Goal: Contribute content

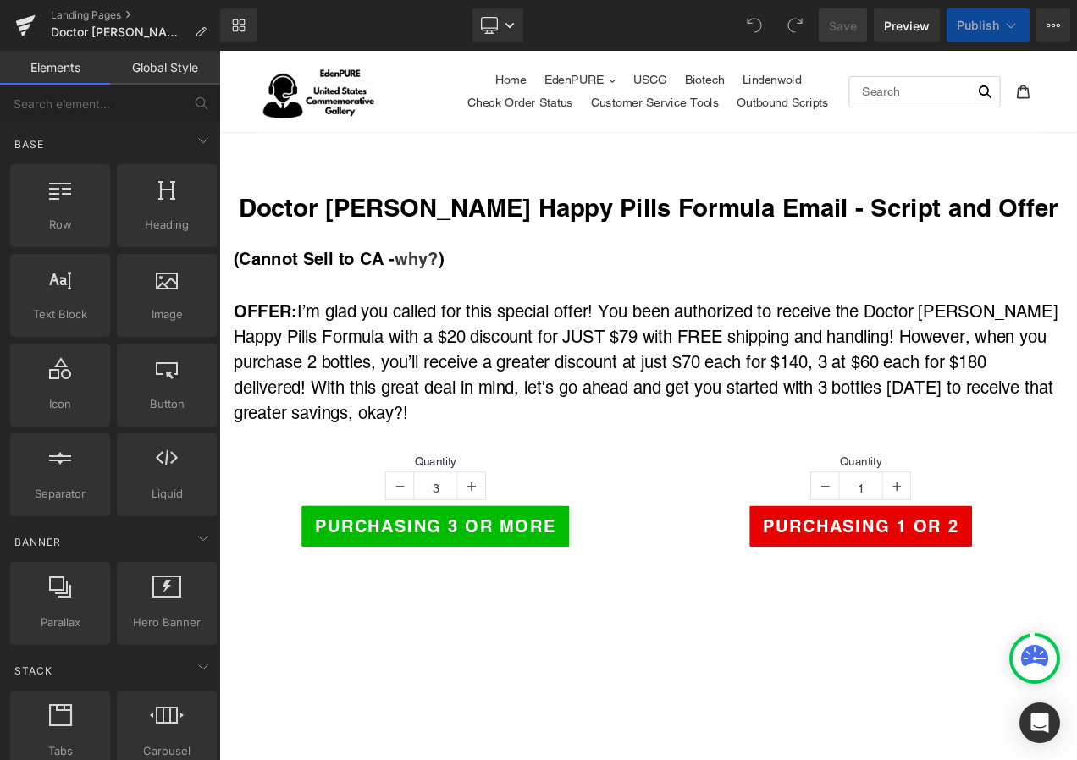
click at [1003, 27] on icon at bounding box center [1011, 25] width 17 height 17
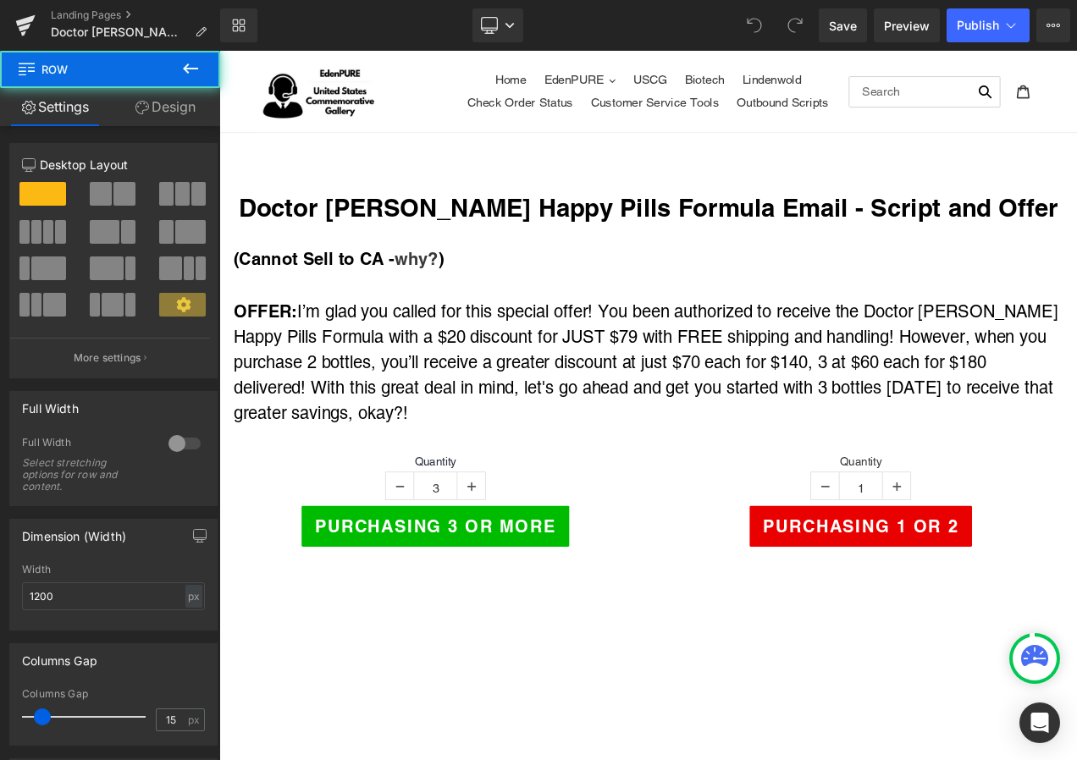
click at [689, 270] on div "(Cannot Sell to CA - why? ) OFFER: I’m glad you called for this special offer! …" at bounding box center [732, 383] width 1016 height 233
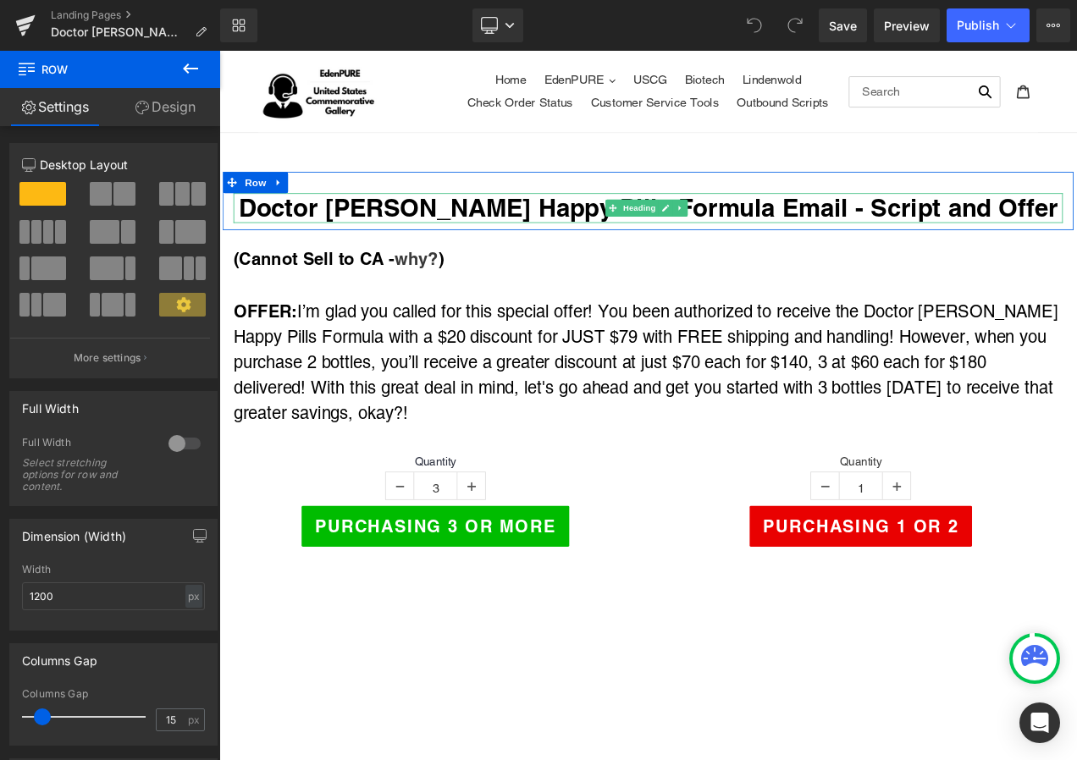
click at [881, 240] on h1 "Doctor [PERSON_NAME] Happy Pills Formula Email - Script and Offer" at bounding box center [731, 239] width 991 height 36
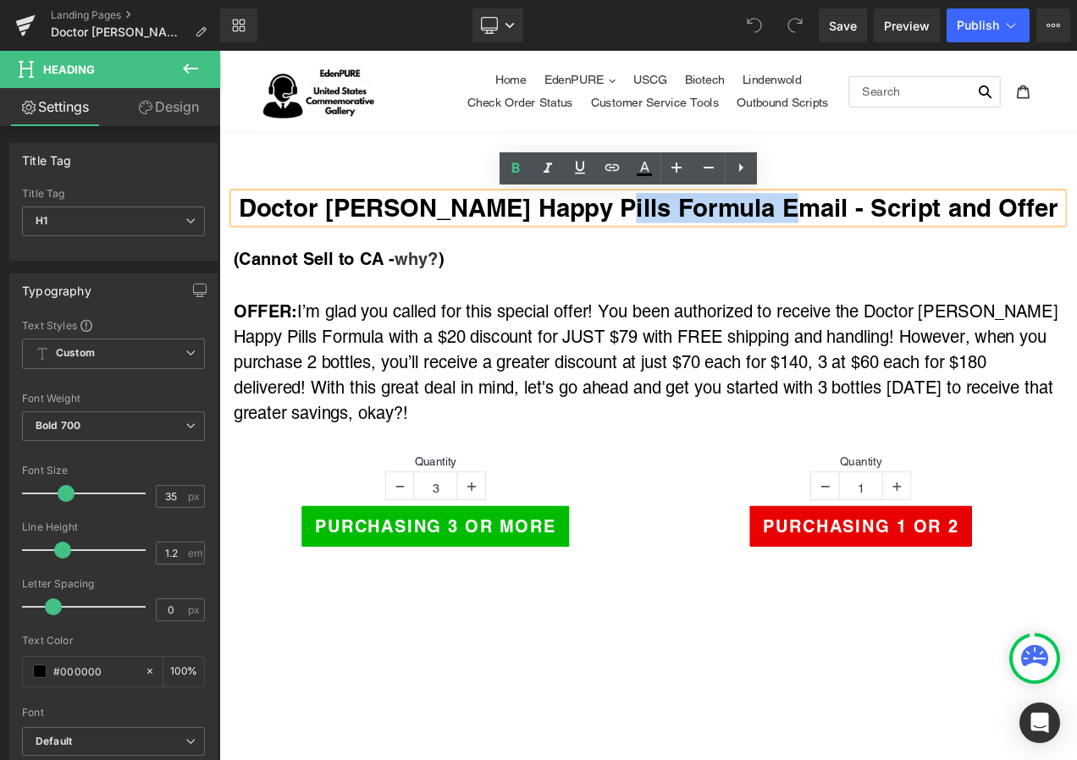
drag, startPoint x: 904, startPoint y: 235, endPoint x: 693, endPoint y: 246, distance: 211.2
click at [693, 246] on h1 "Doctor [PERSON_NAME] Happy Pills Formula Email - Script and Offer" at bounding box center [731, 239] width 991 height 36
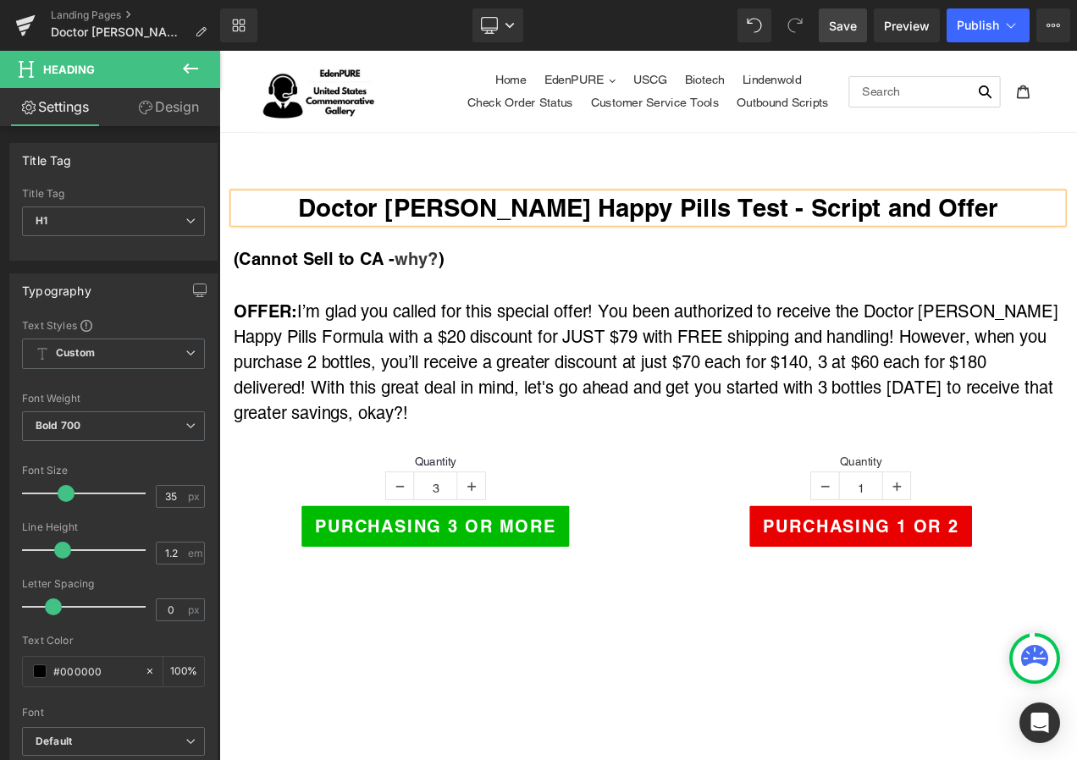
click at [825, 37] on link "Save" at bounding box center [843, 25] width 48 height 34
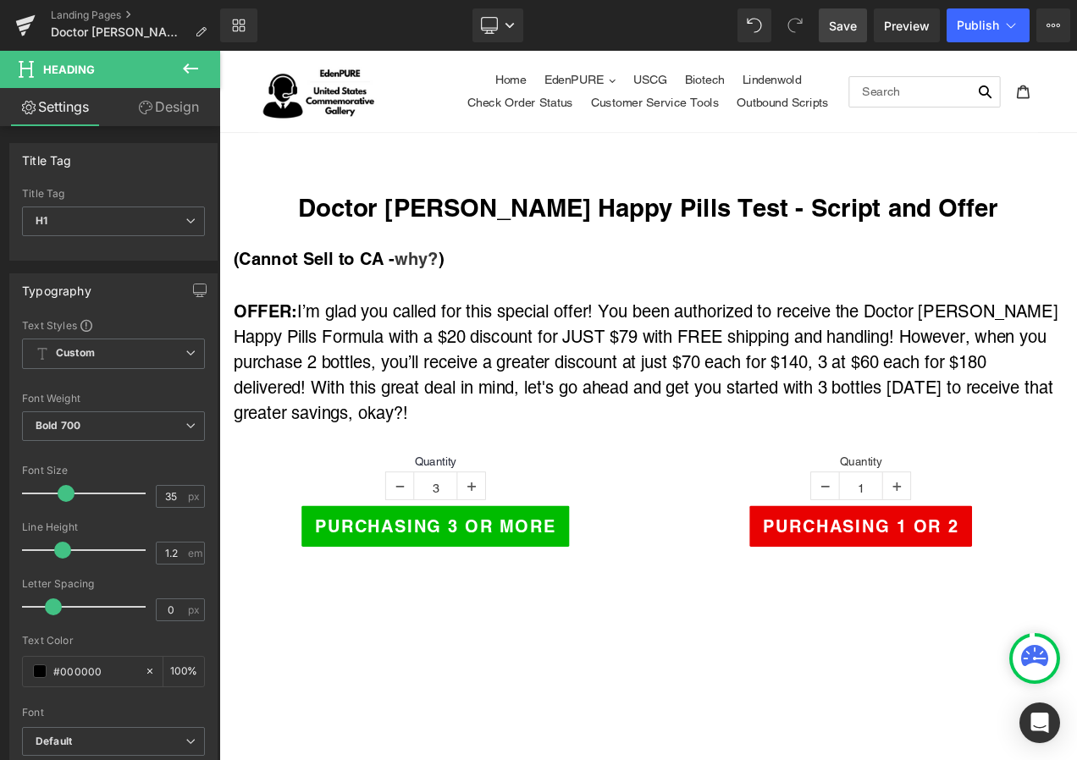
click at [852, 26] on span "Save" at bounding box center [843, 26] width 28 height 18
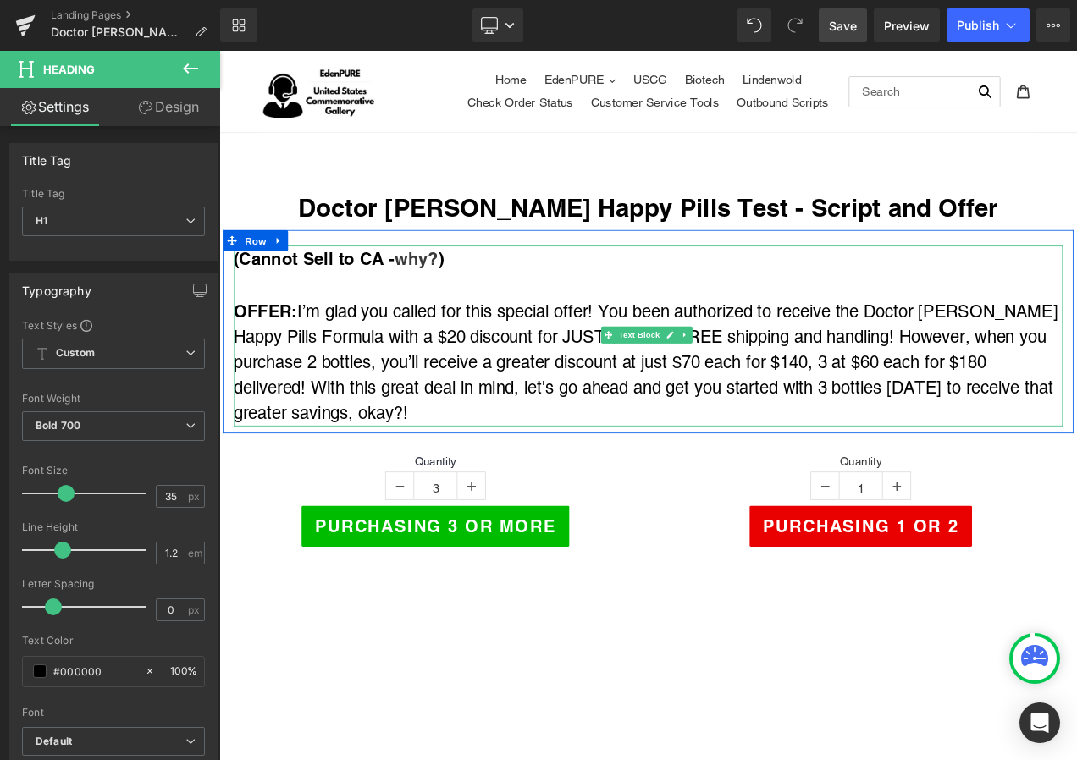
click at [836, 393] on div "OFFER: I’m glad you called for this special offer! You been authorized to recei…" at bounding box center [731, 422] width 991 height 153
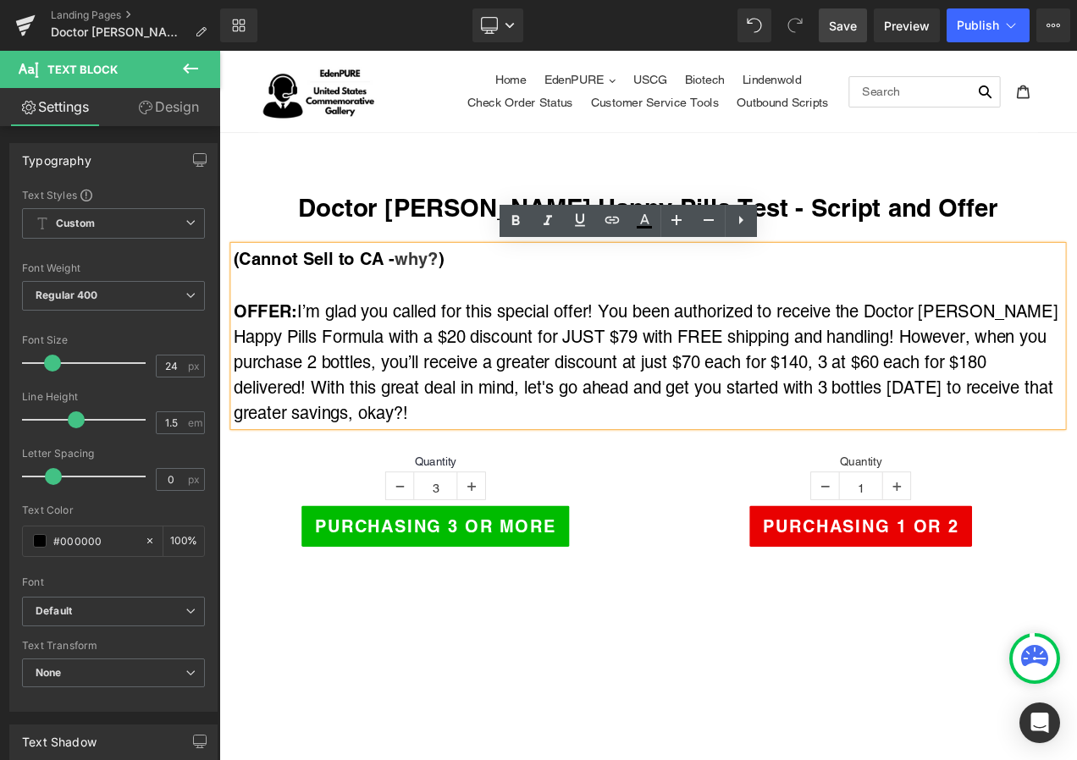
click at [679, 359] on div "OFFER: I’m glad you called for this special offer! You been authorized to recei…" at bounding box center [731, 422] width 991 height 153
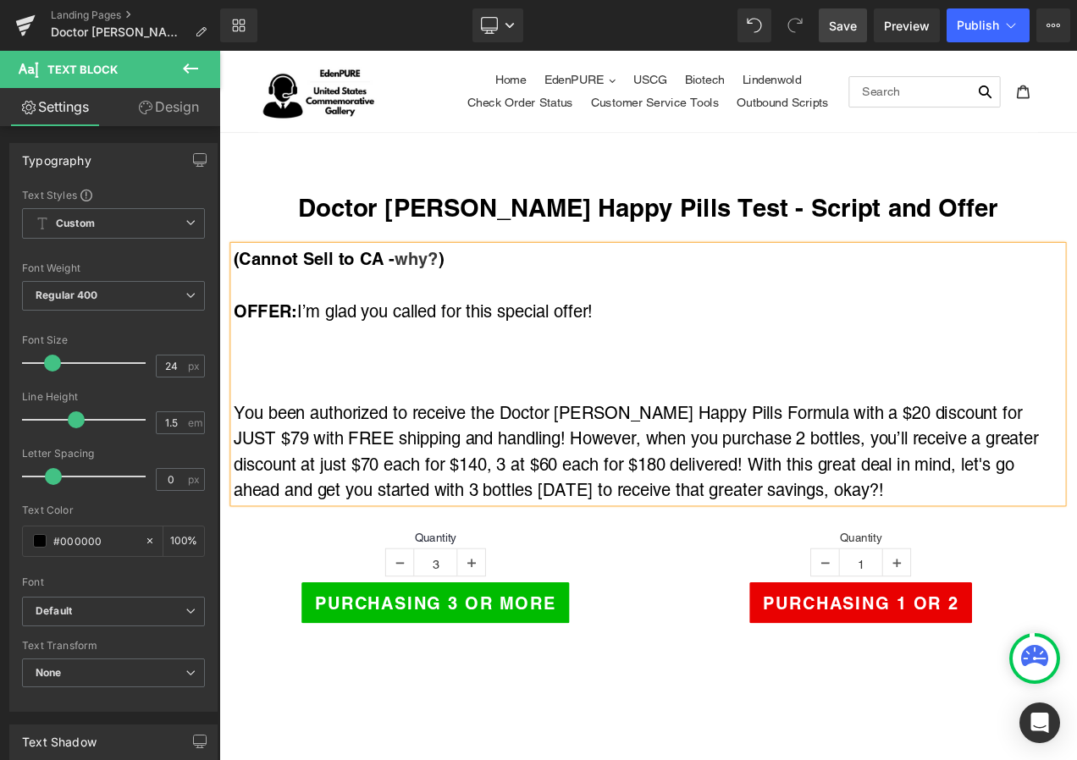
click at [699, 363] on div "OFFER: I’m glad you called for this special offer!" at bounding box center [731, 361] width 991 height 31
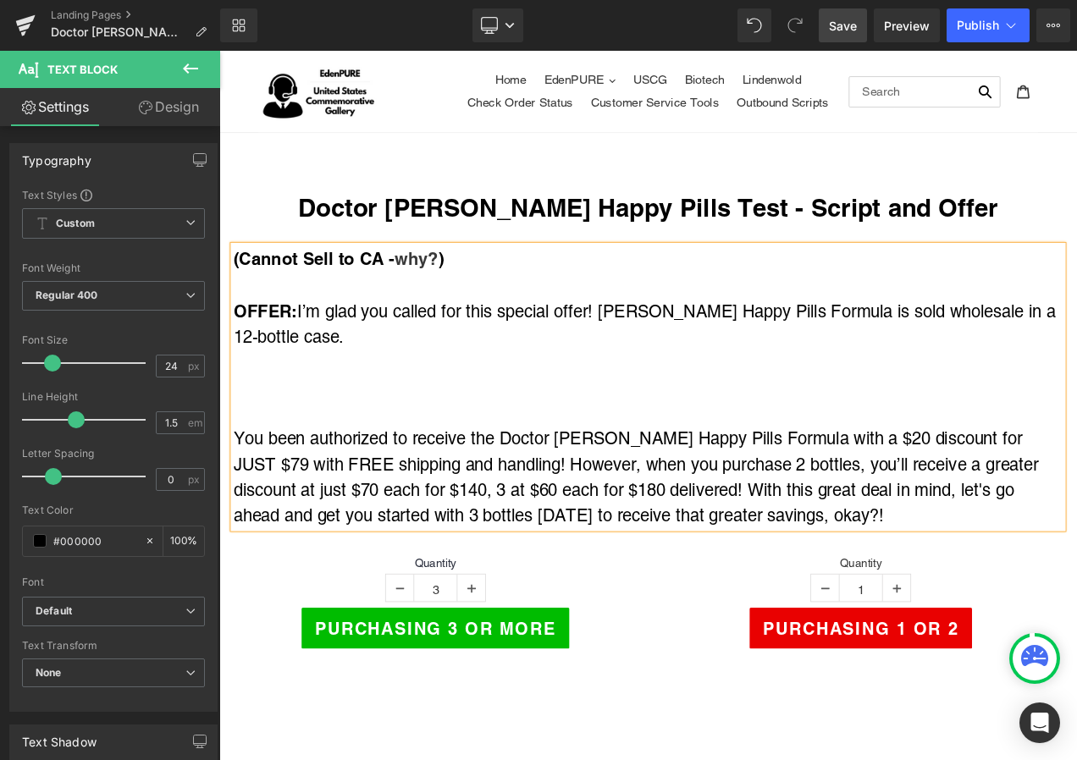
click at [384, 391] on div "OFFER: I’m glad you called for this special offer! [PERSON_NAME] Happy Pills Fo…" at bounding box center [731, 377] width 991 height 62
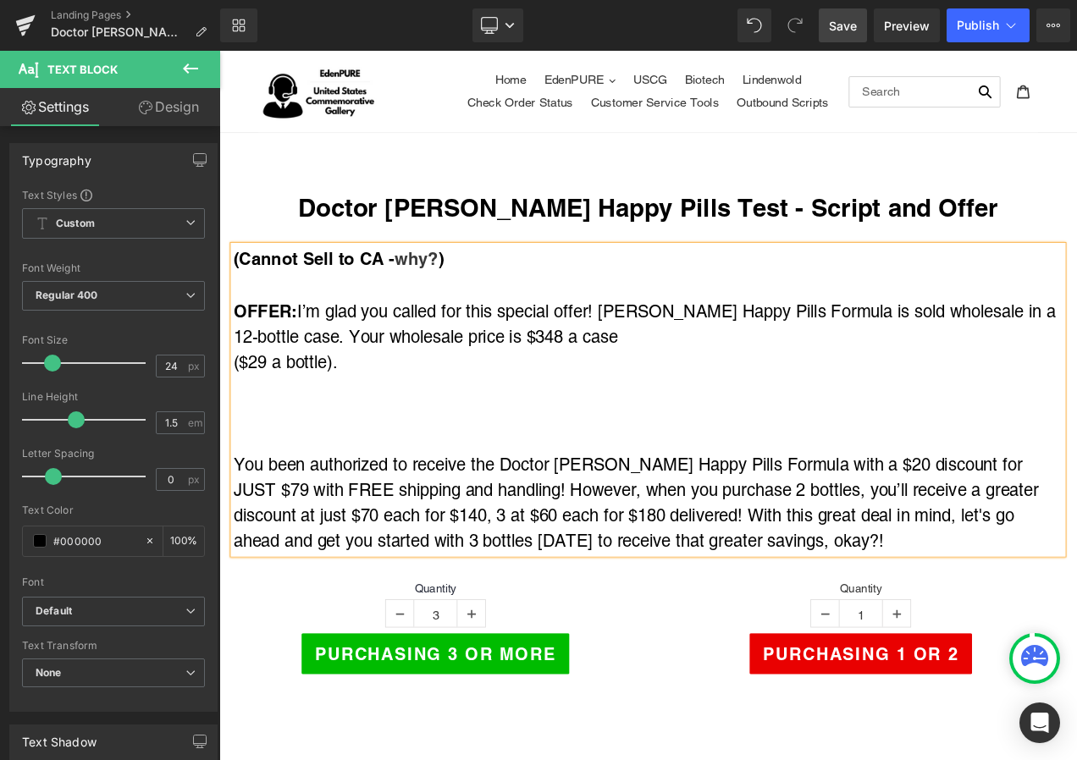
click at [236, 422] on div "($29 a bottle)." at bounding box center [731, 423] width 991 height 30
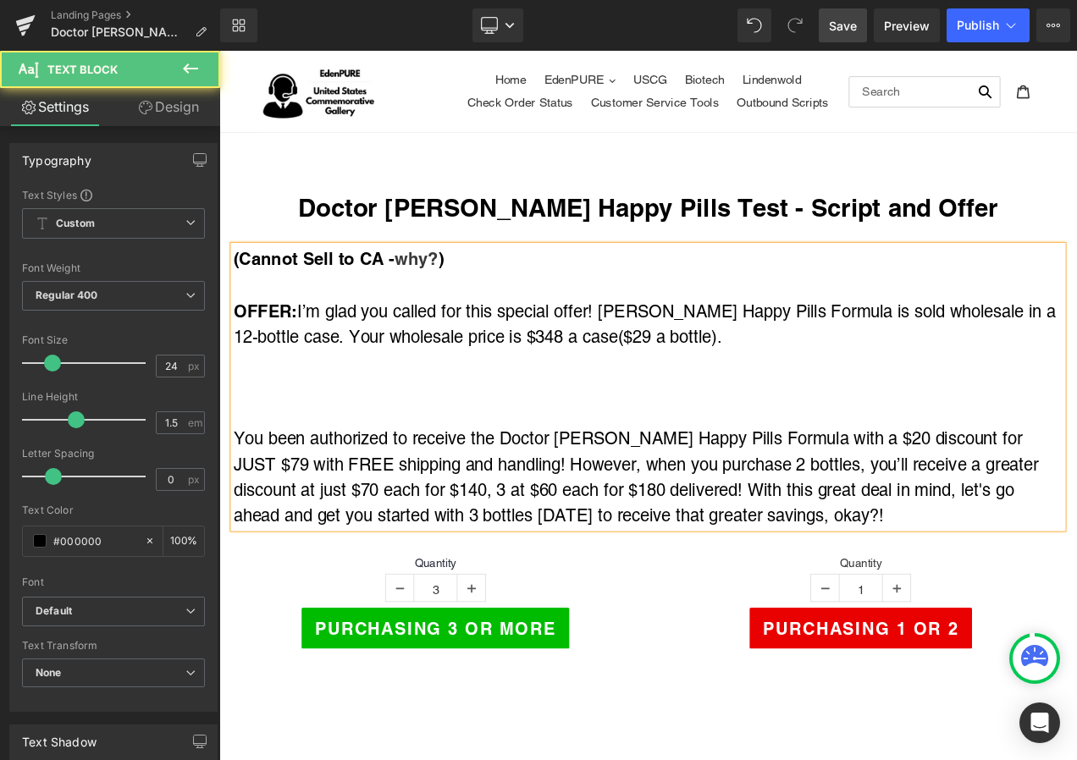
click at [849, 408] on div at bounding box center [731, 423] width 991 height 30
click at [825, 383] on div "OFFER: I’m glad you called for this special offer! [PERSON_NAME] Happy Pills Fo…" at bounding box center [731, 377] width 991 height 62
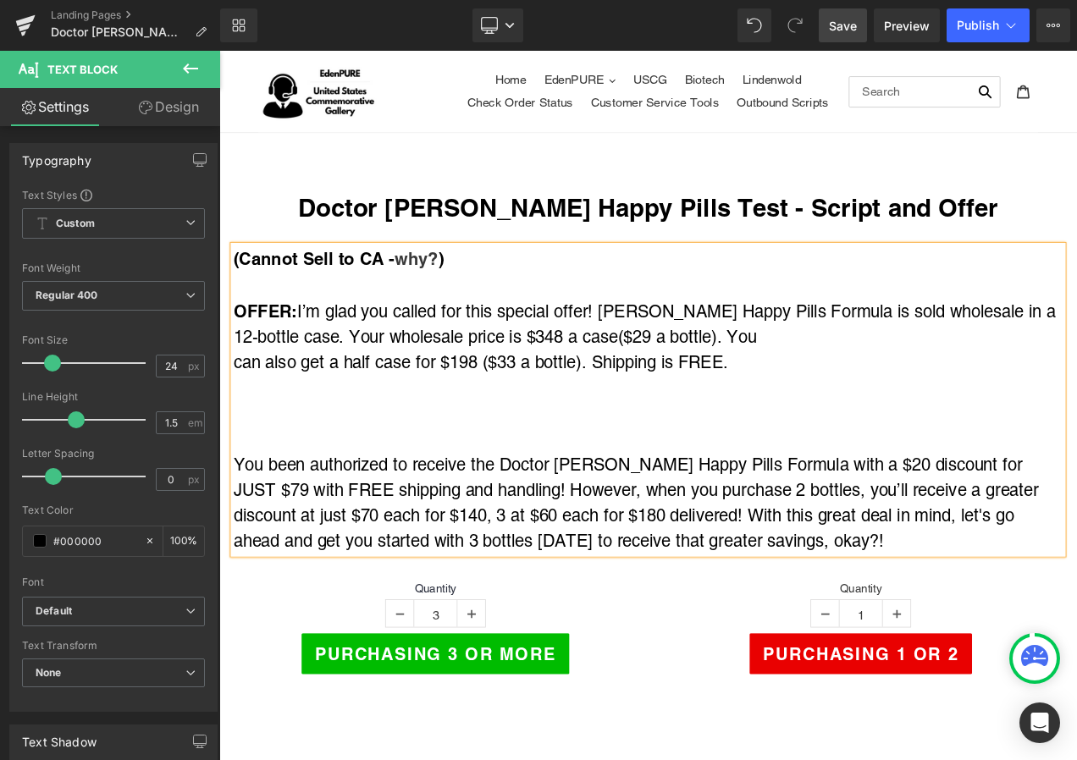
click at [236, 423] on span "can also get a half case for $198 ($33 a bottle). Shipping is FREE." at bounding box center [531, 423] width 591 height 23
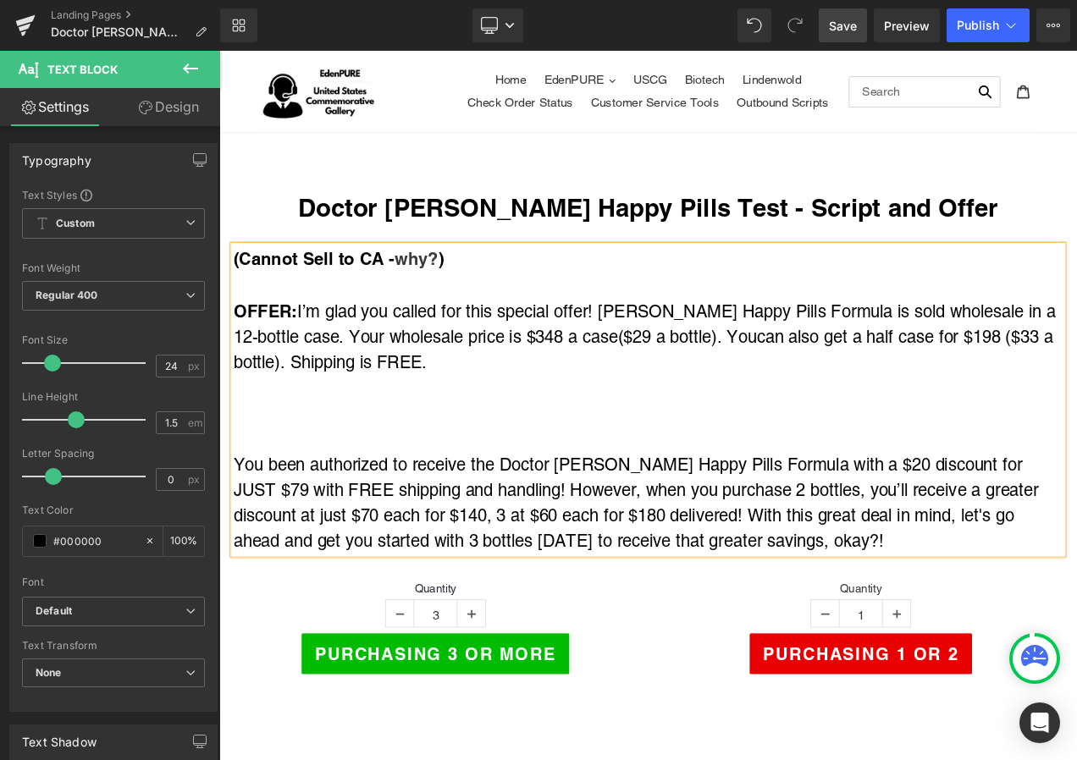
click at [483, 483] on div at bounding box center [731, 484] width 991 height 30
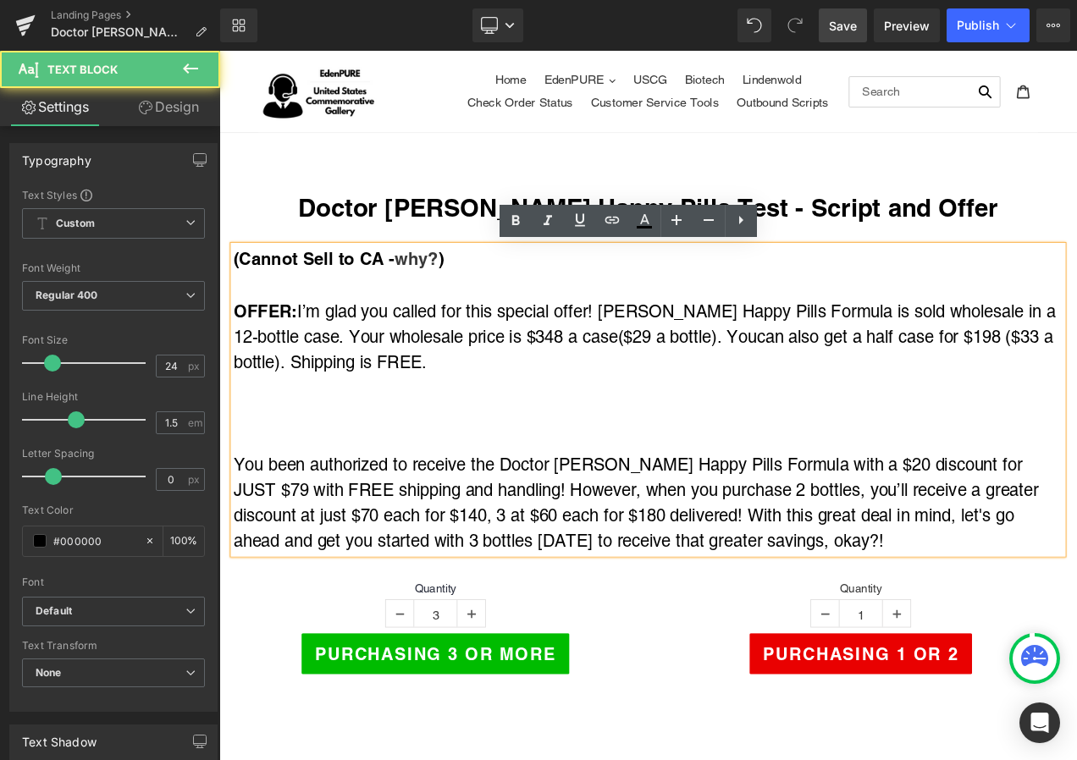
drag, startPoint x: 231, startPoint y: 538, endPoint x: 1069, endPoint y: 553, distance: 837.6
click at [1069, 553] on div "You been authorized to receive the Doctor [PERSON_NAME] Happy Pills Formula wit…" at bounding box center [731, 591] width 991 height 122
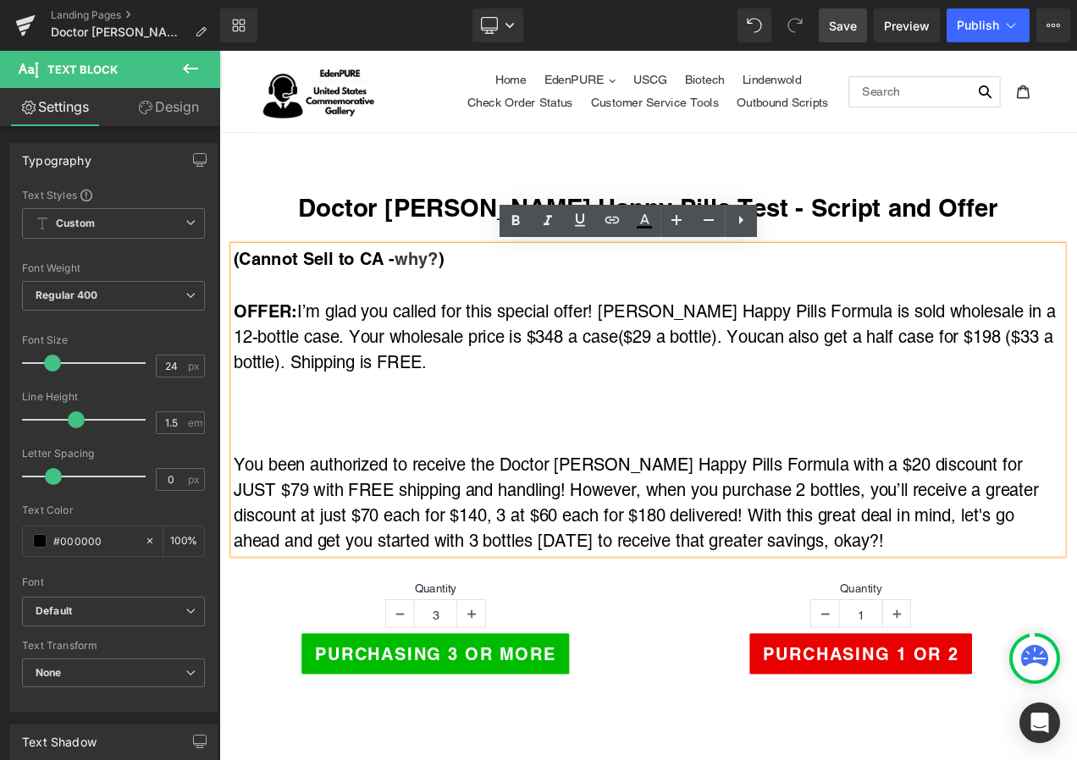
drag, startPoint x: 231, startPoint y: 573, endPoint x: 402, endPoint y: 580, distance: 171.2
click at [402, 580] on div "You been authorized to receive the Doctor [PERSON_NAME] Happy Pills Formula wit…" at bounding box center [731, 591] width 991 height 122
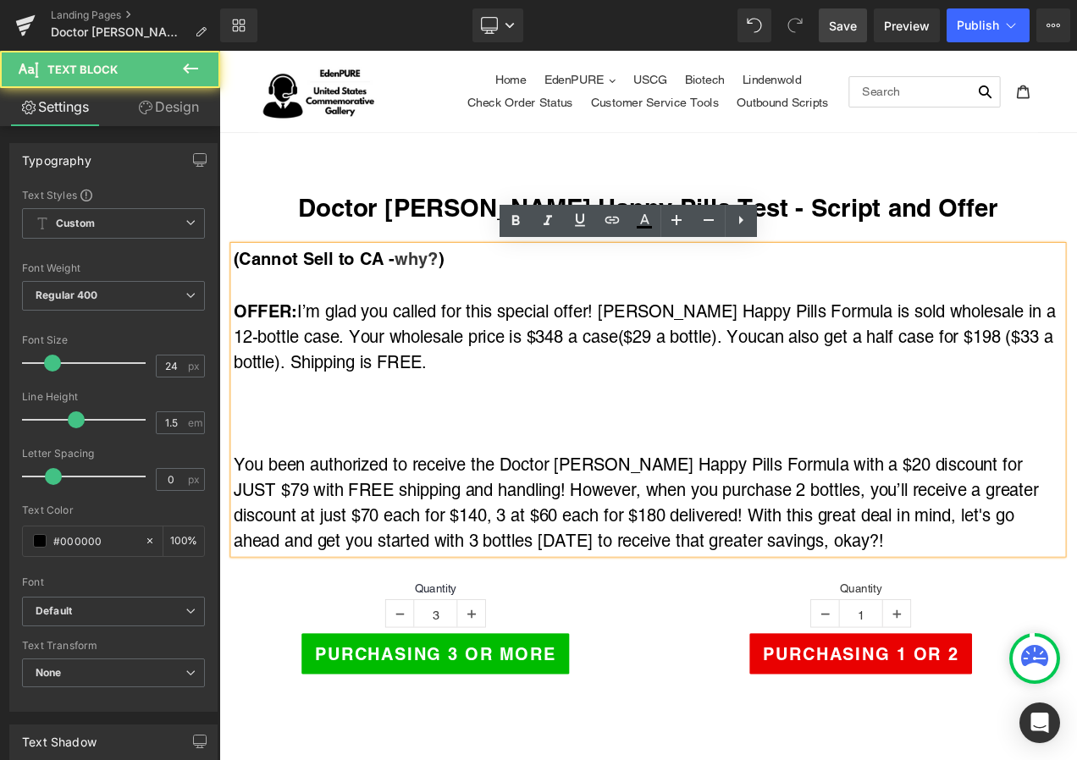
click at [533, 572] on div "You been authorized to receive the Doctor [PERSON_NAME] Happy Pills Formula wit…" at bounding box center [731, 591] width 991 height 122
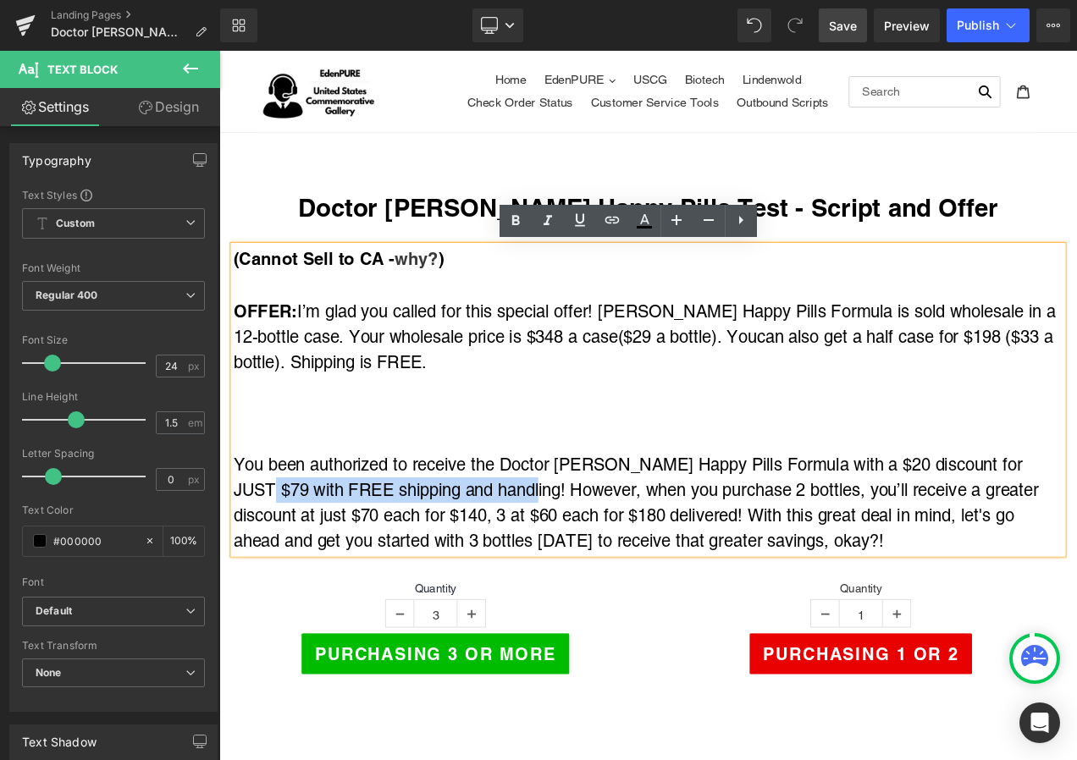
drag, startPoint x: 539, startPoint y: 572, endPoint x: 237, endPoint y: 568, distance: 302.3
click at [237, 568] on div "You been authorized to receive the Doctor [PERSON_NAME] Happy Pills Formula wit…" at bounding box center [731, 591] width 991 height 122
copy div "with FREE shipping and handling!"
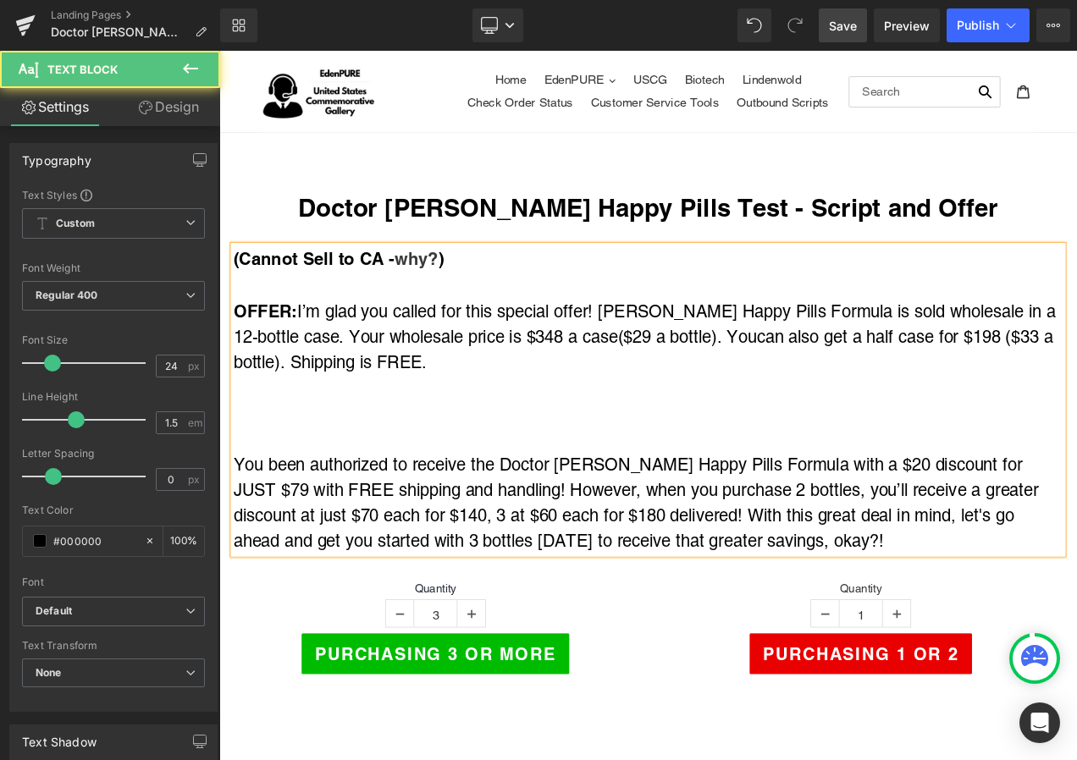
click at [441, 427] on span "can also get a half case for $198 ($33 a bottle). Shipping is FREE." at bounding box center [725, 407] width 979 height 53
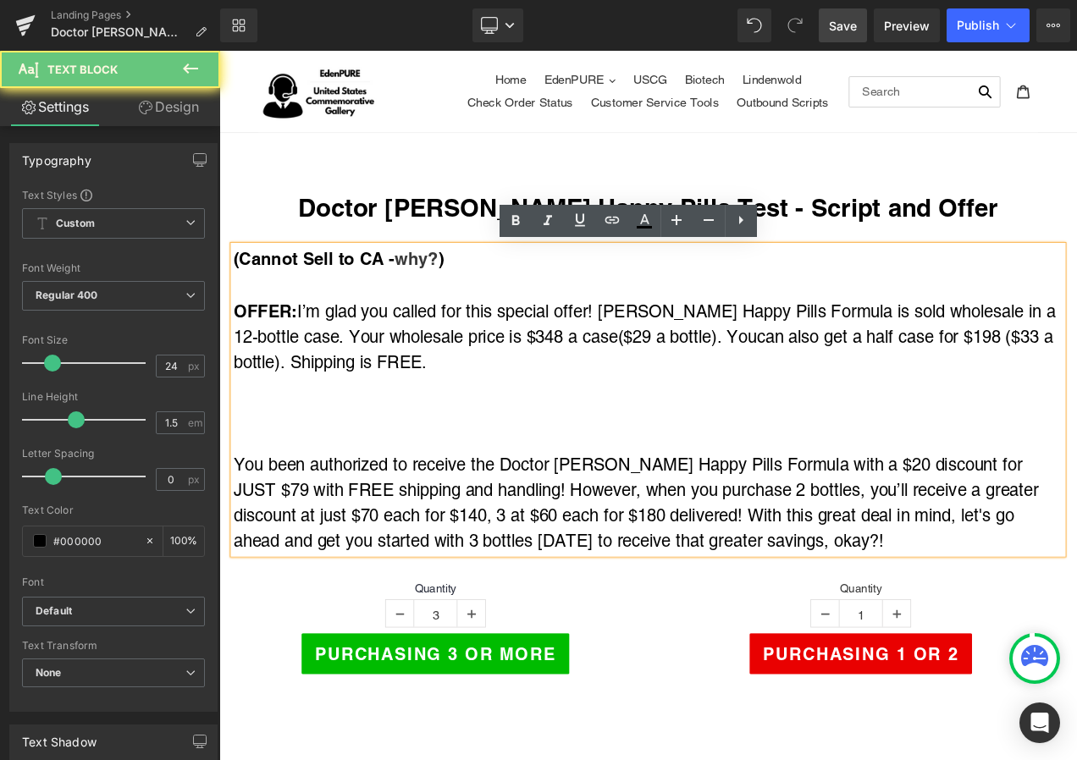
click at [461, 421] on span "can also get a half case for $198 ($33 a bottle). Shipping is FREE." at bounding box center [725, 407] width 979 height 53
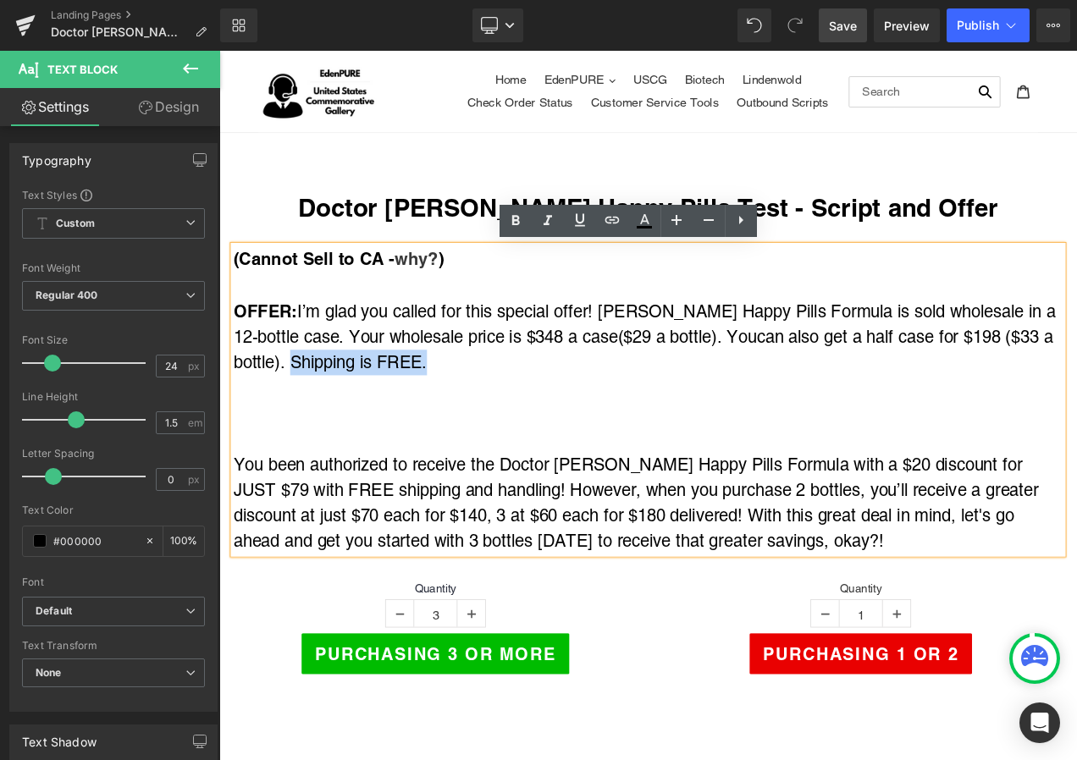
drag, startPoint x: 465, startPoint y: 427, endPoint x: 303, endPoint y: 417, distance: 162.0
click at [303, 417] on div "OFFER: I’m glad you called for this special offer! [PERSON_NAME] Happy Pills Fo…" at bounding box center [731, 392] width 991 height 92
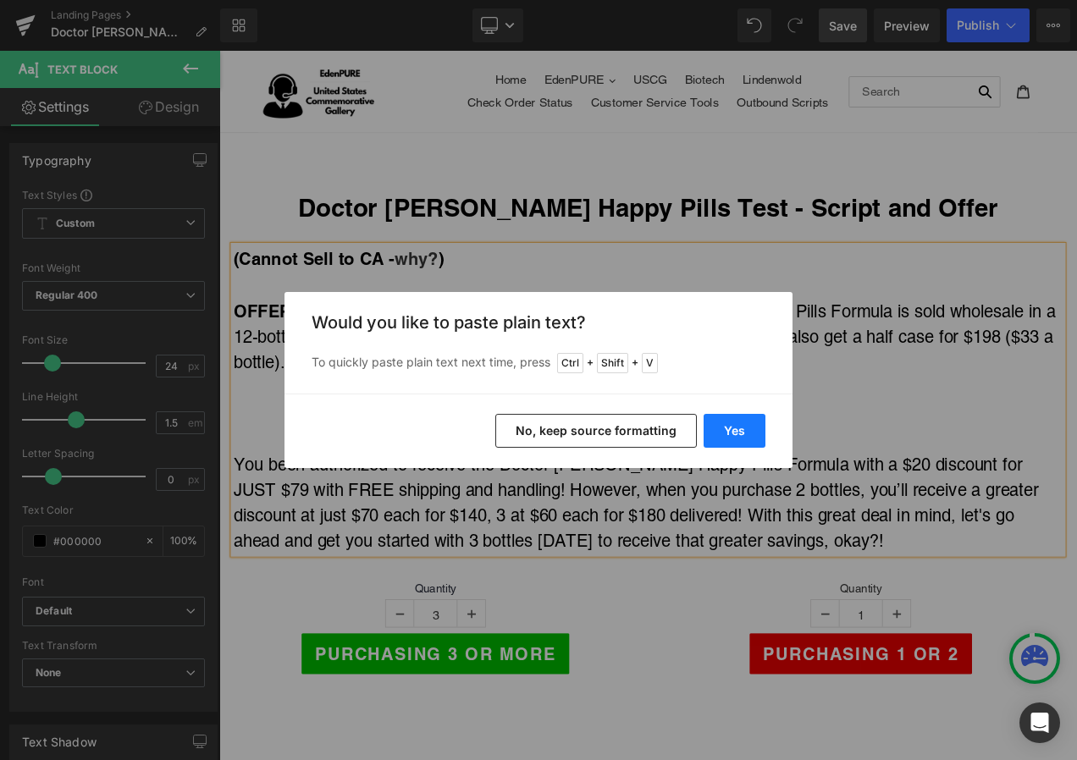
click at [760, 432] on button "Yes" at bounding box center [735, 431] width 62 height 34
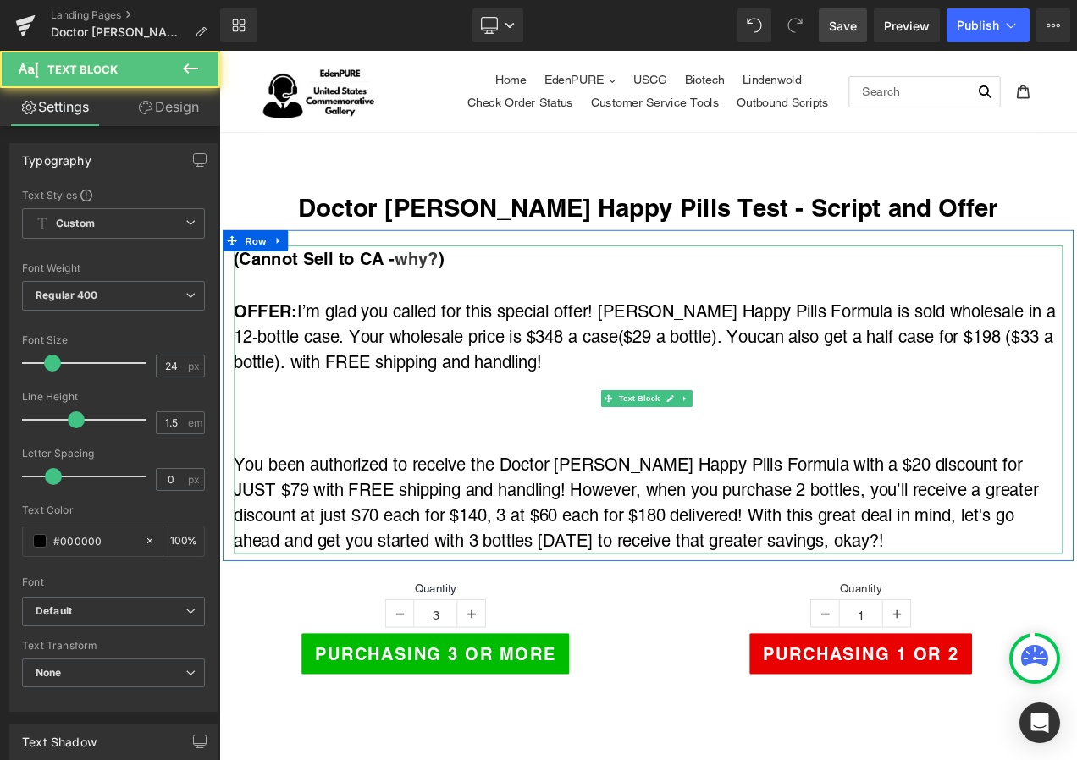
click at [292, 428] on span "can also get a half case for $198 ($33 a bottle). with FREE shipping and handli…" at bounding box center [725, 407] width 979 height 53
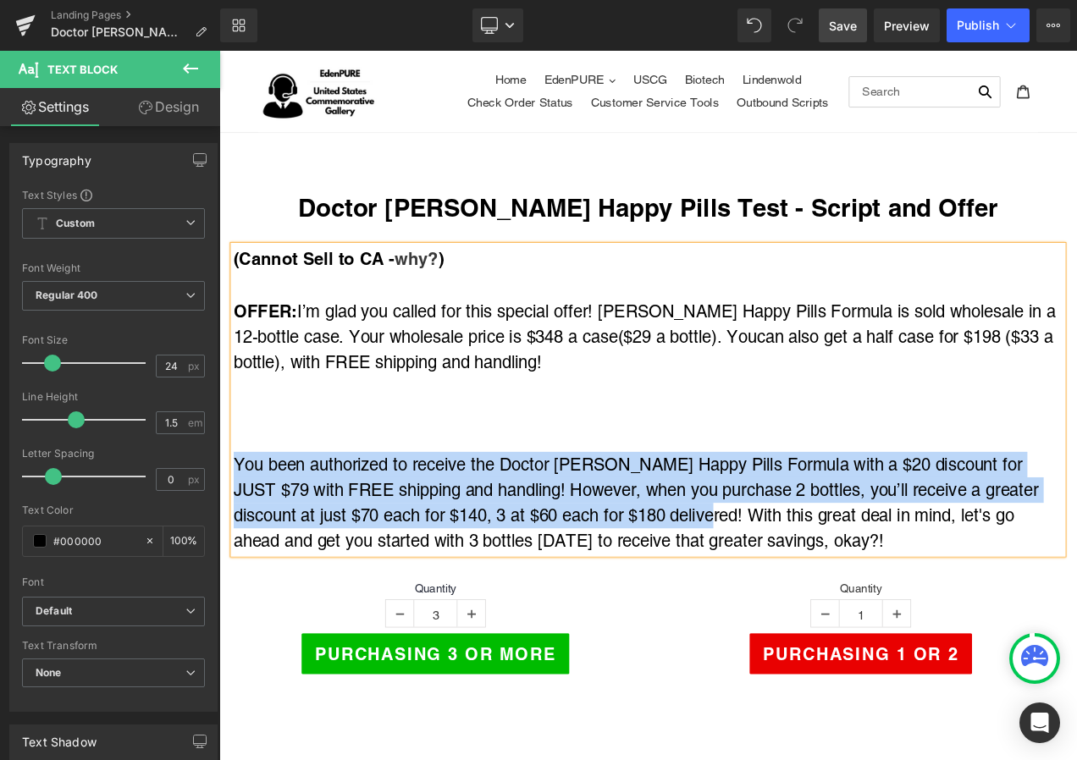
drag, startPoint x: 745, startPoint y: 605, endPoint x: 231, endPoint y: 546, distance: 517.4
click at [236, 546] on div "You been authorized to receive the Doctor [PERSON_NAME] Happy Pills Formula wit…" at bounding box center [731, 591] width 991 height 122
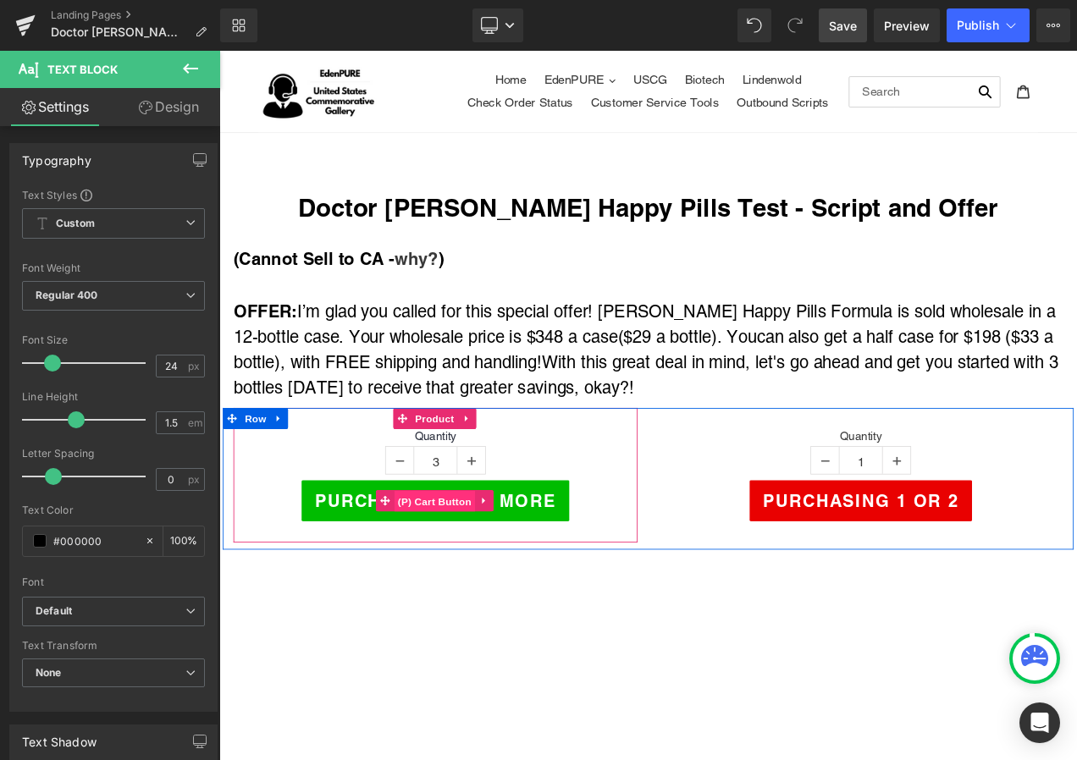
click at [474, 588] on span "(P) Cart Button" at bounding box center [476, 589] width 97 height 25
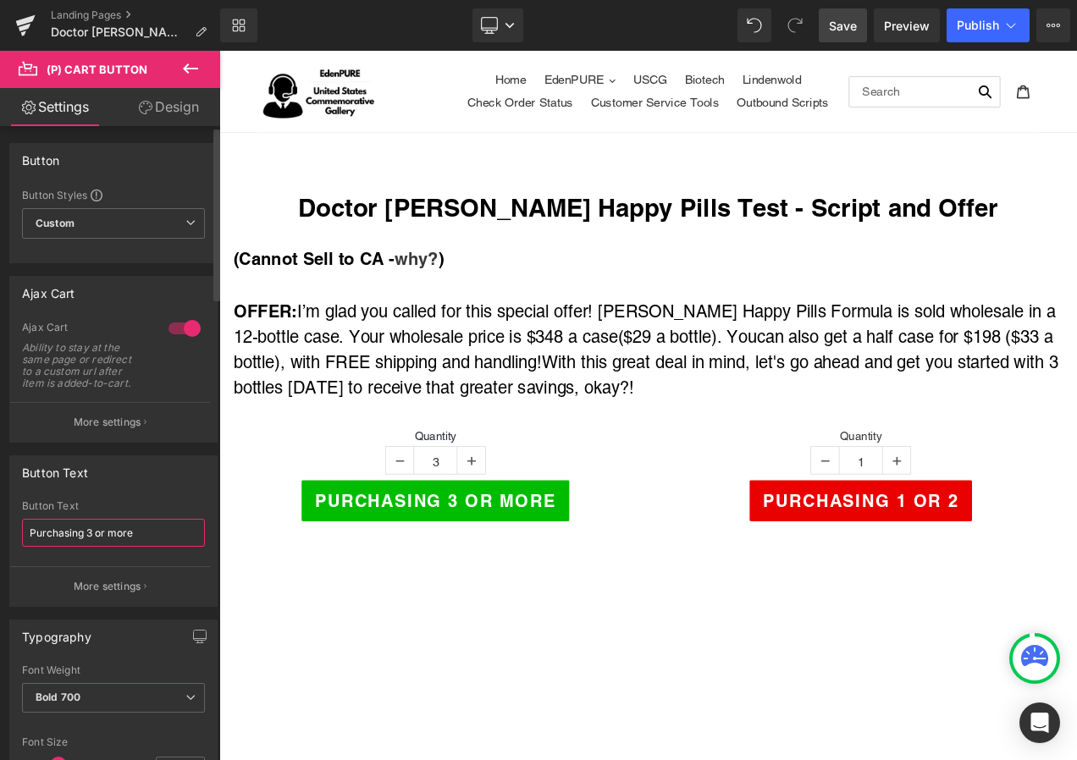
drag, startPoint x: 30, startPoint y: 533, endPoint x: 147, endPoint y: 532, distance: 117.7
click at [147, 532] on input "Purchasing 3 or more" at bounding box center [113, 533] width 183 height 28
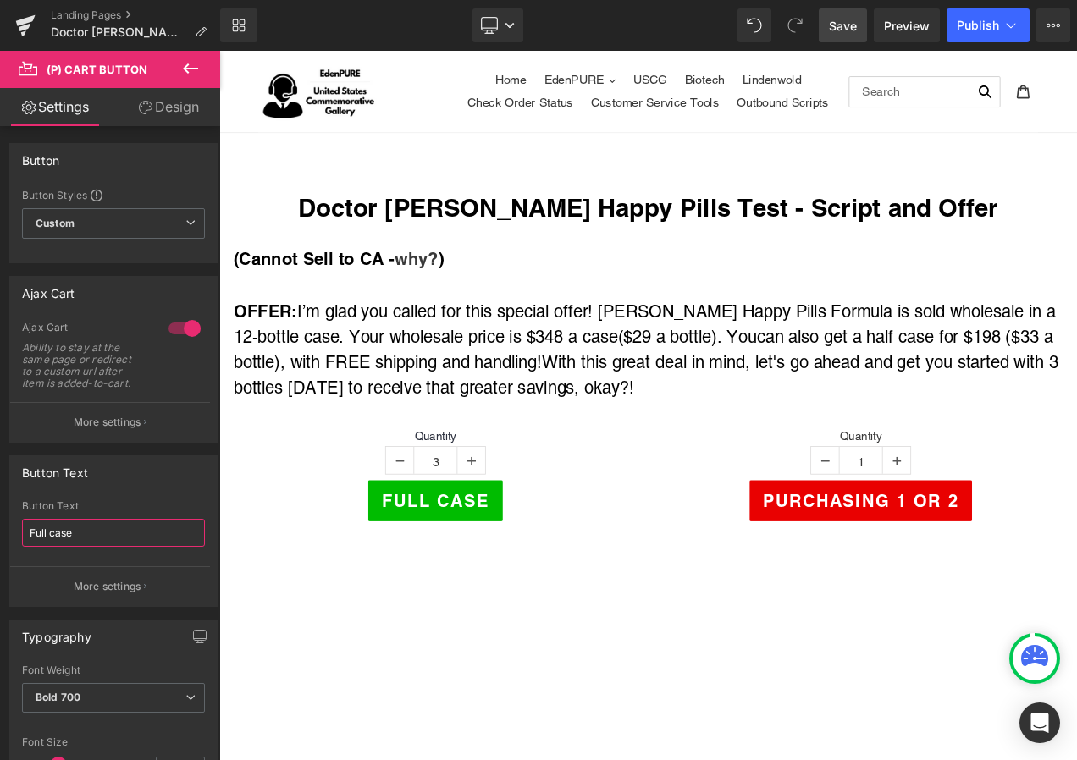
type input "Full case"
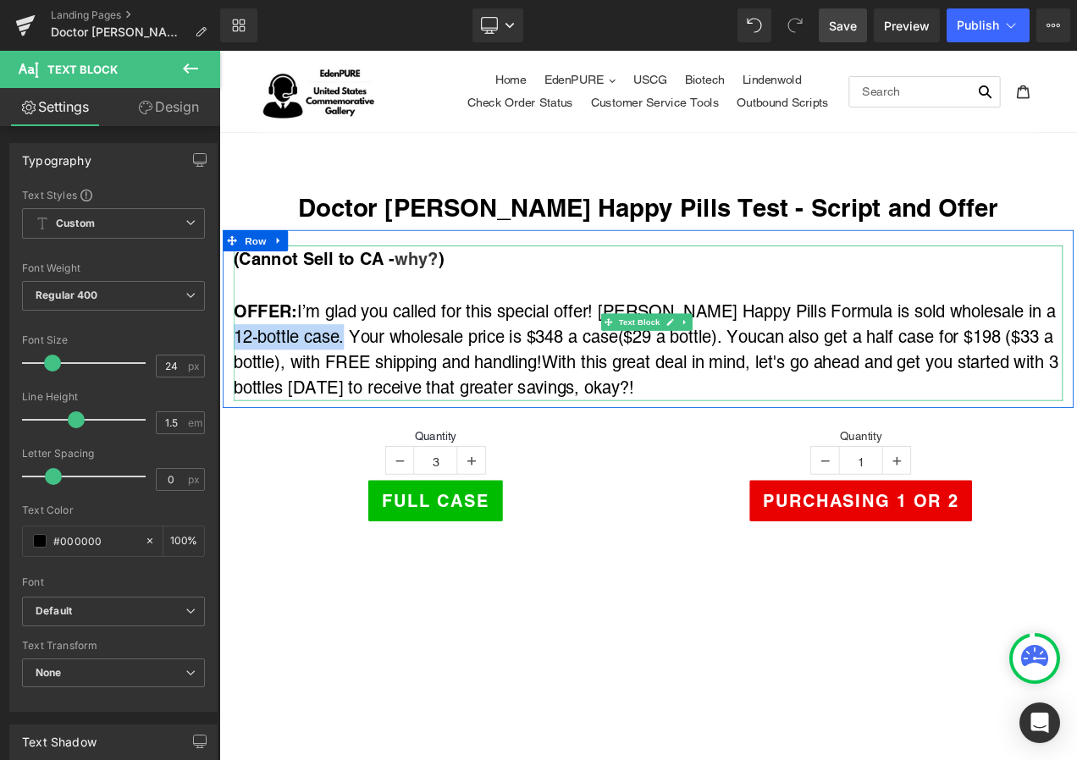
drag, startPoint x: 1173, startPoint y: 360, endPoint x: 335, endPoint y: 391, distance: 838.0
click at [335, 391] on div "OFFER: I’m glad you called for this special offer! [PERSON_NAME] Happy Pills Fo…" at bounding box center [731, 407] width 991 height 123
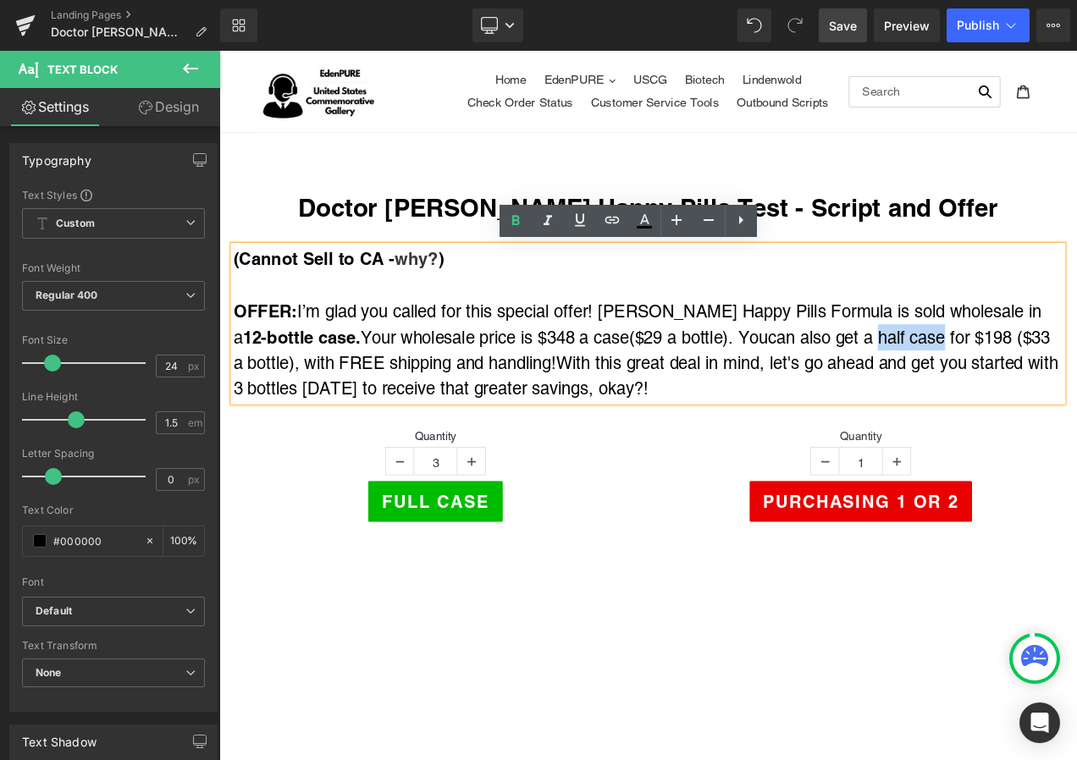
drag, startPoint x: 982, startPoint y: 386, endPoint x: 1059, endPoint y: 393, distance: 77.4
click at [1059, 393] on span "can also get a half case for $198 ($33 a bottle), with FREE shipping and handli…" at bounding box center [723, 408] width 975 height 53
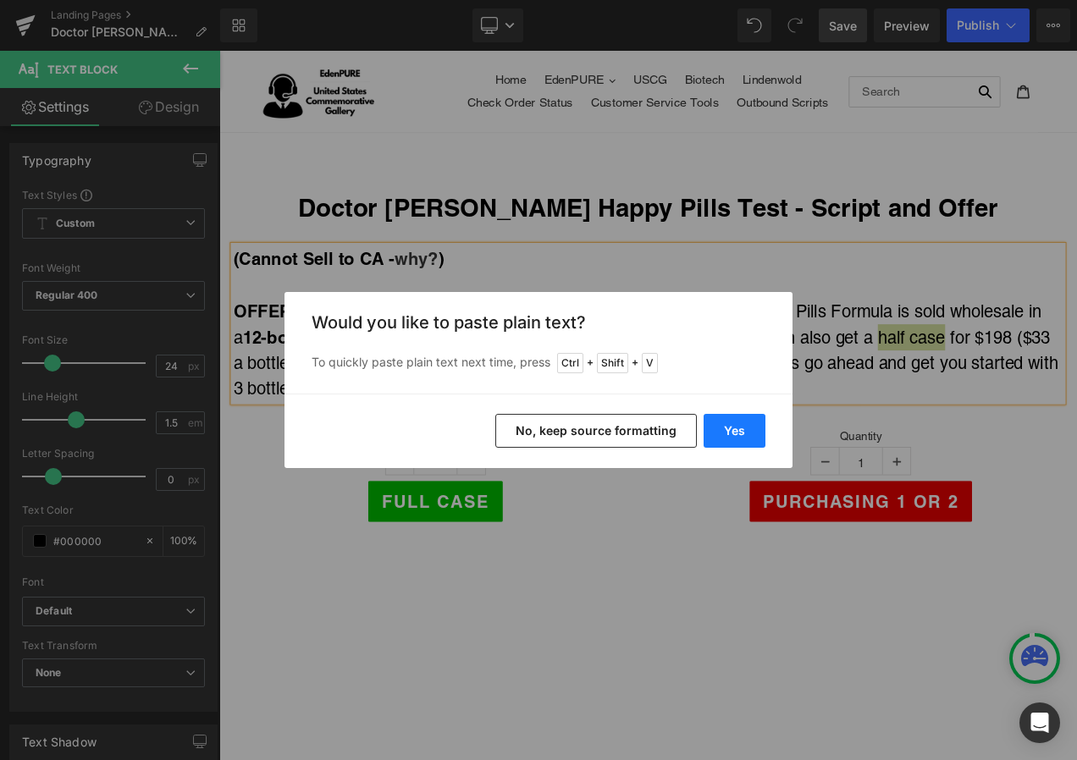
click at [737, 434] on button "Yes" at bounding box center [735, 431] width 62 height 34
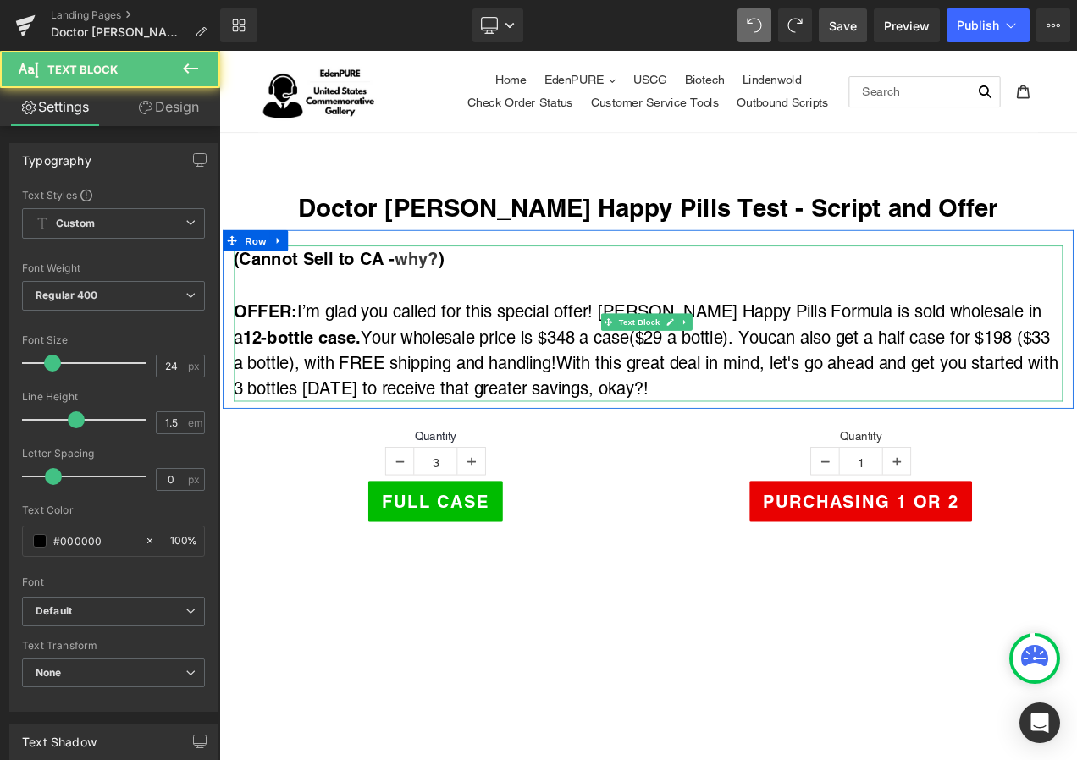
click at [893, 402] on div "OFFER: I’m glad you called for this special offer! [PERSON_NAME] Happy Pills Fo…" at bounding box center [731, 408] width 991 height 124
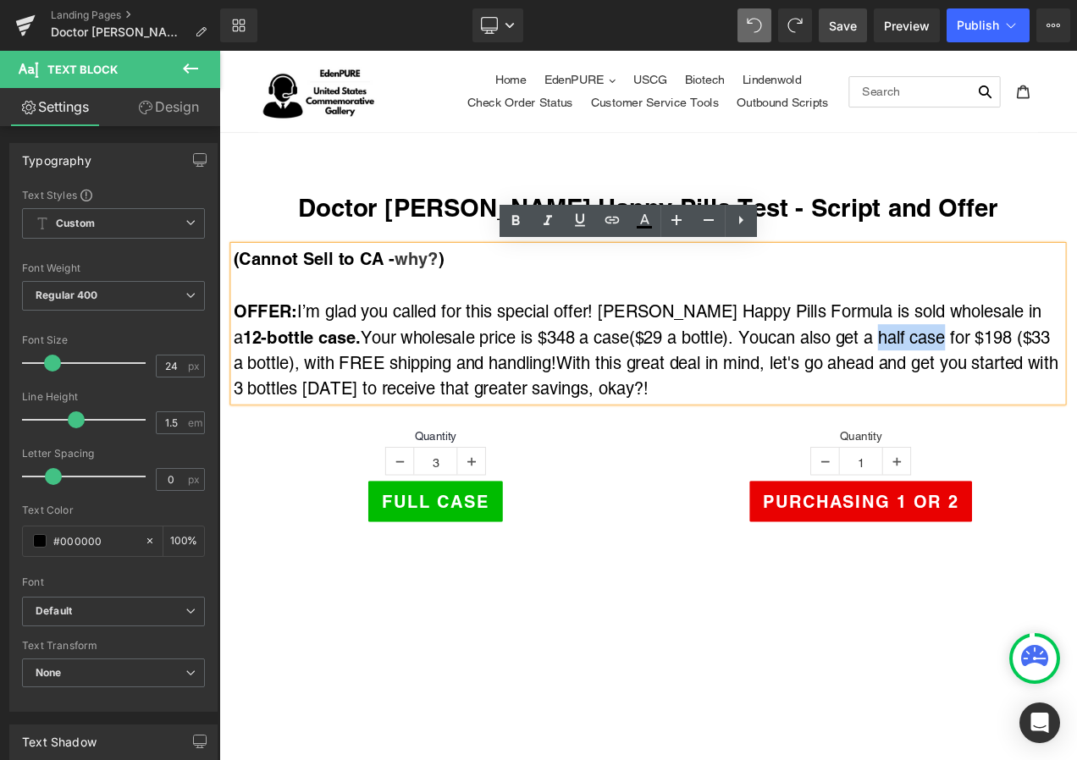
drag, startPoint x: 986, startPoint y: 387, endPoint x: 1054, endPoint y: 398, distance: 69.5
click at [1058, 393] on span "can also get a half case for $198 ($33 a bottle), with FREE shipping and handli…" at bounding box center [723, 408] width 975 height 53
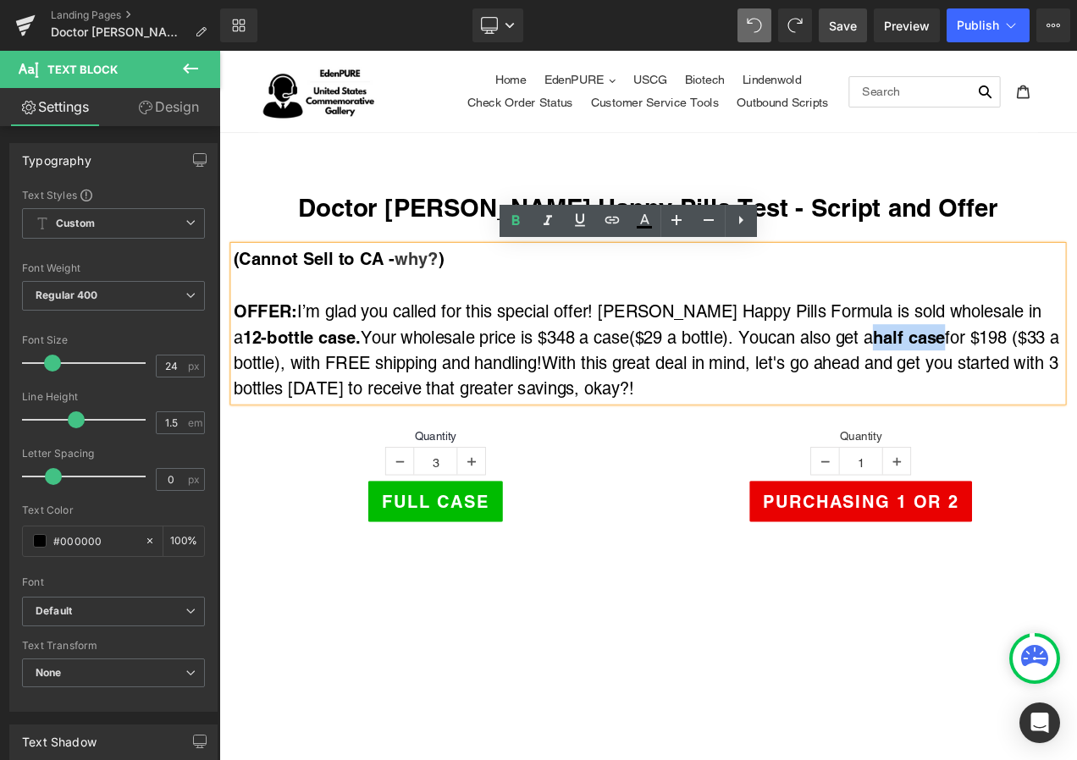
drag, startPoint x: 979, startPoint y: 390, endPoint x: 1064, endPoint y: 390, distance: 85.5
click at [1064, 390] on span "can also get a half case for $198 ($33 a bottle), with FREE shipping and handli…" at bounding box center [729, 408] width 986 height 53
click at [545, 221] on icon at bounding box center [548, 221] width 20 height 20
click at [1076, 406] on div "OFFER: I’m glad you called for this special offer! [PERSON_NAME] Happy Pills Fo…" at bounding box center [731, 408] width 991 height 124
drag, startPoint x: 1172, startPoint y: 359, endPoint x: 345, endPoint y: 395, distance: 828.1
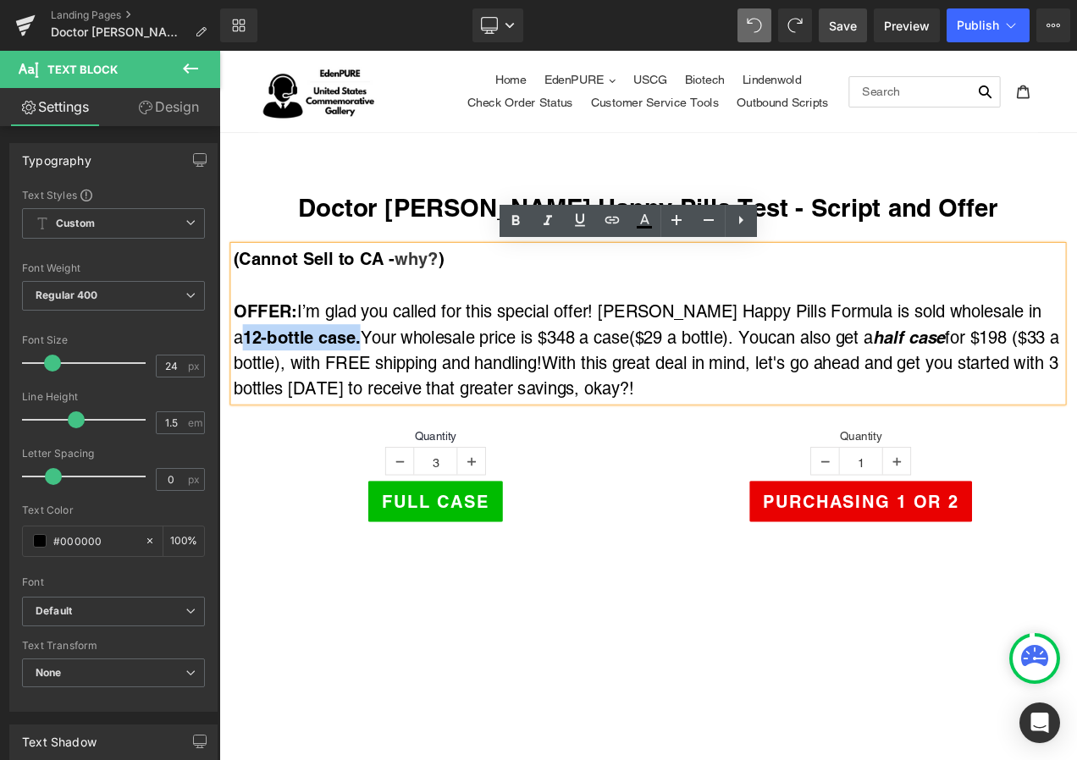
click at [345, 395] on div "OFFER: I’m glad you called for this special offer! [PERSON_NAME] Happy Pills Fo…" at bounding box center [731, 408] width 991 height 124
click at [547, 224] on icon at bounding box center [548, 220] width 8 height 10
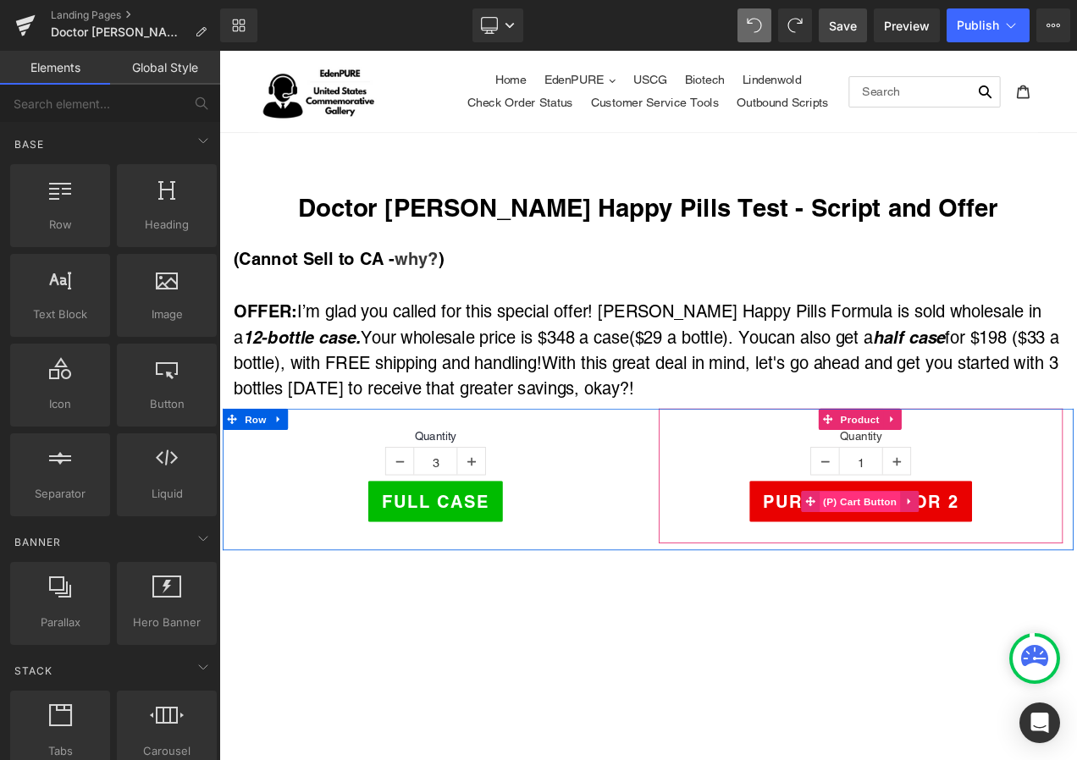
click at [986, 582] on span "(P) Cart Button" at bounding box center [984, 589] width 97 height 25
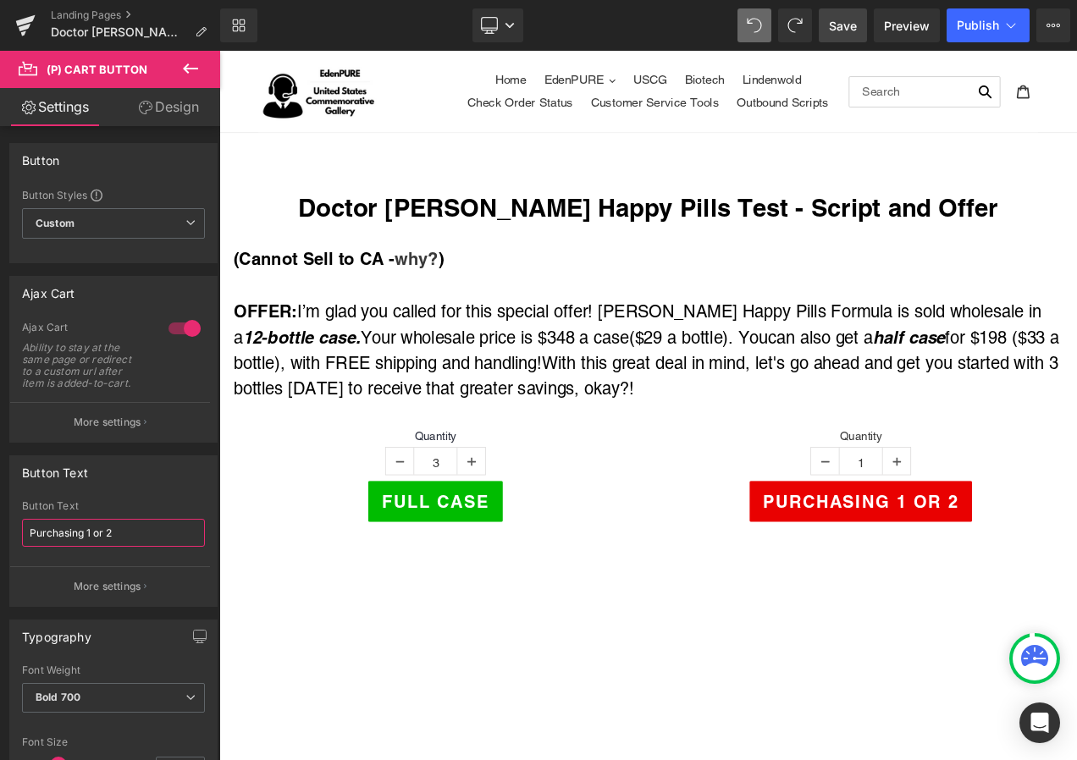
drag, startPoint x: 148, startPoint y: 530, endPoint x: -3, endPoint y: 507, distance: 153.3
click at [0, 507] on html "(P) Cart Button You are previewing how the will restyle your page. You can not …" at bounding box center [538, 380] width 1077 height 760
type input "Half Case"
click at [829, 34] on link "Save" at bounding box center [843, 25] width 48 height 34
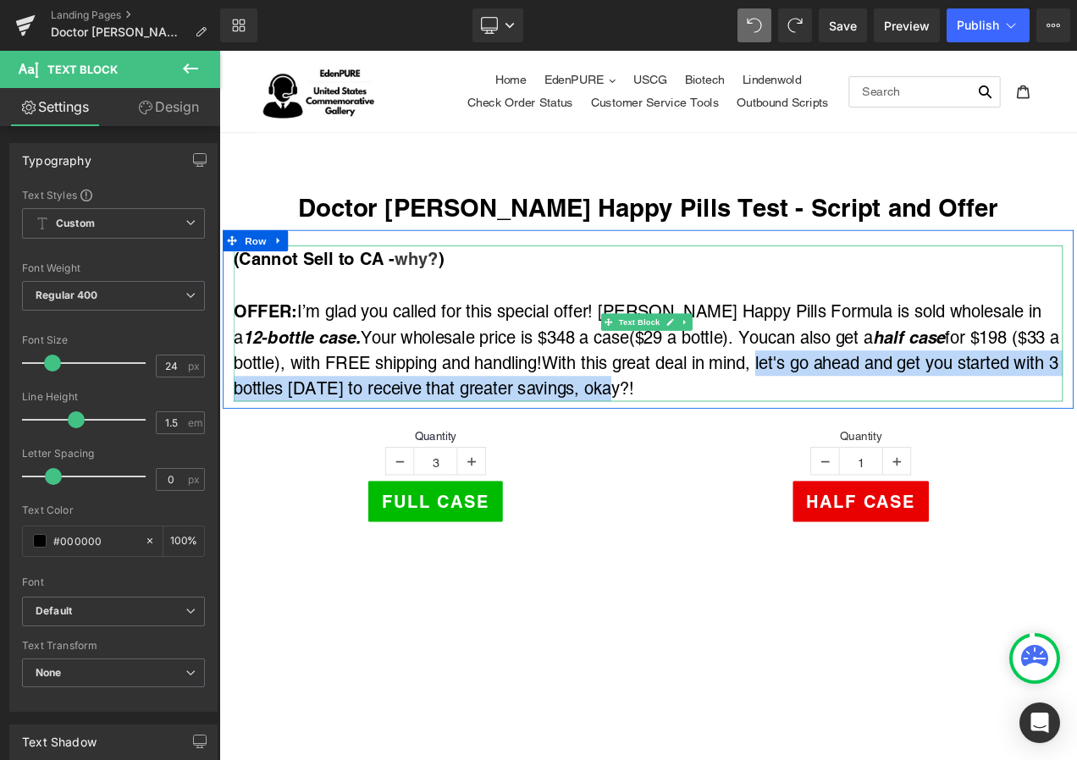
drag, startPoint x: 873, startPoint y: 419, endPoint x: 737, endPoint y: 452, distance: 140.3
click at [737, 452] on span "With this great deal in mind, let's go ahead and get you started with 3 bottles…" at bounding box center [728, 438] width 985 height 53
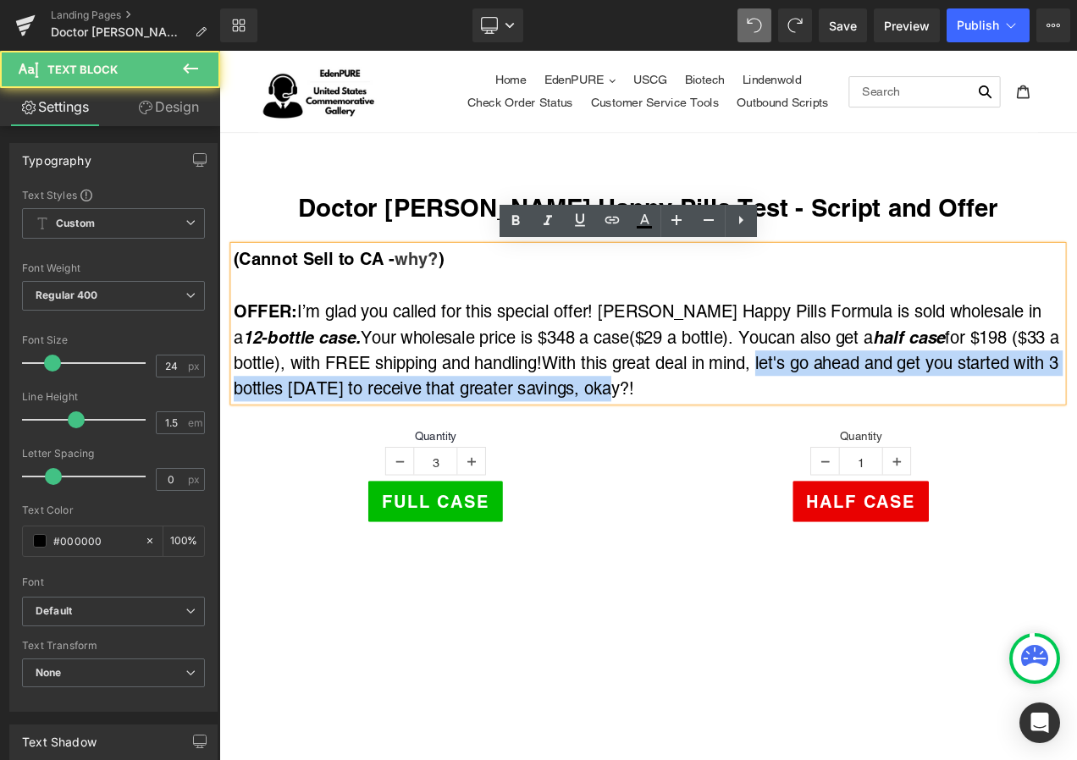
click at [737, 452] on span "With this great deal in mind, let's go ahead and get you started with 3 bottles…" at bounding box center [728, 438] width 985 height 53
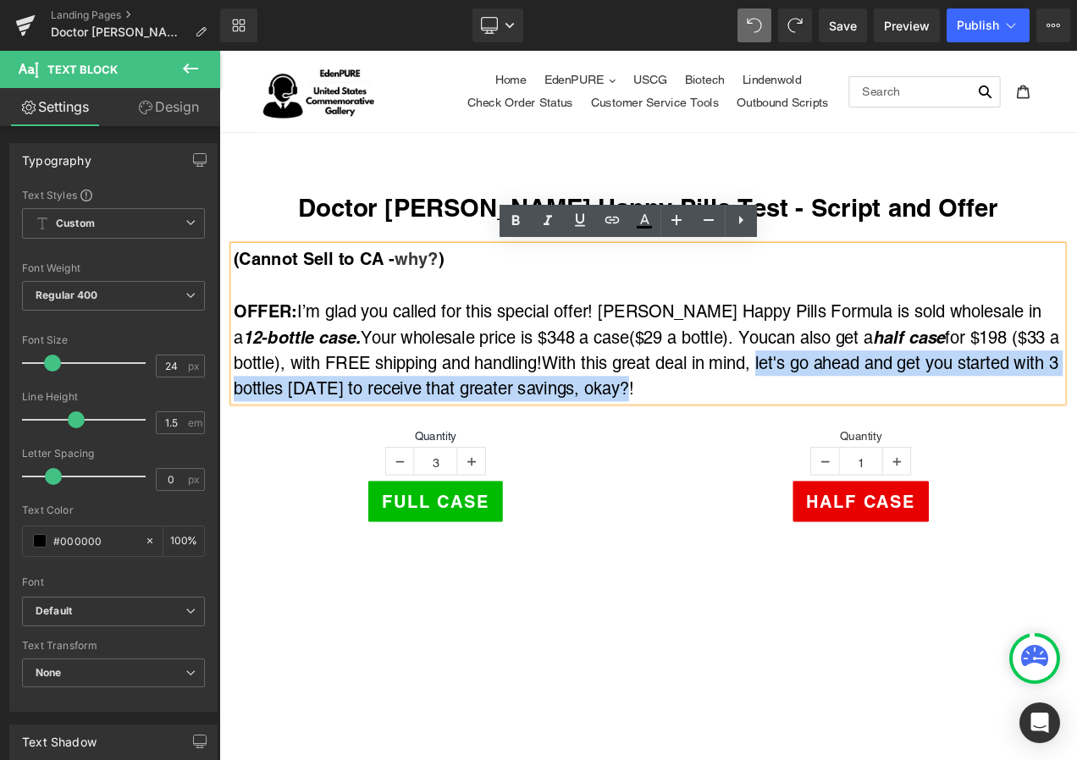
drag, startPoint x: 871, startPoint y: 423, endPoint x: 779, endPoint y: 458, distance: 98.9
click at [779, 458] on div "OFFER: I’m glad you called for this special offer! [PERSON_NAME] Happy Pills Fo…" at bounding box center [731, 408] width 991 height 124
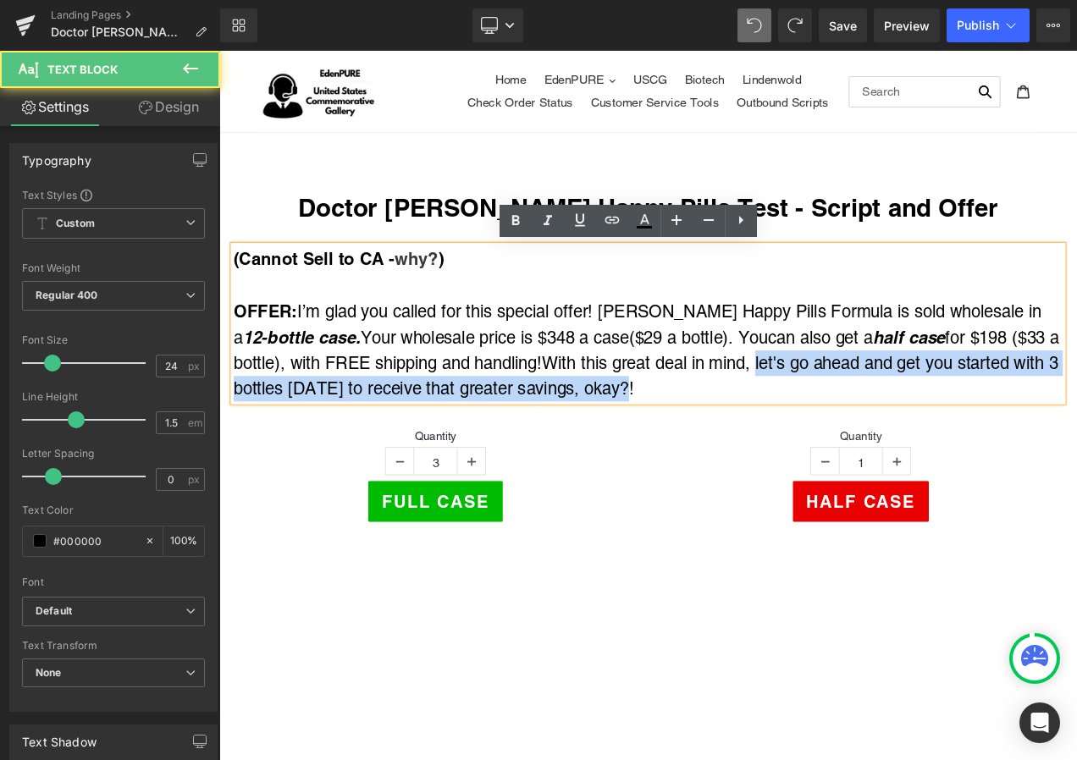
click at [782, 453] on div "OFFER: I’m glad you called for this special offer! [PERSON_NAME] Happy Pills Fo…" at bounding box center [731, 408] width 991 height 124
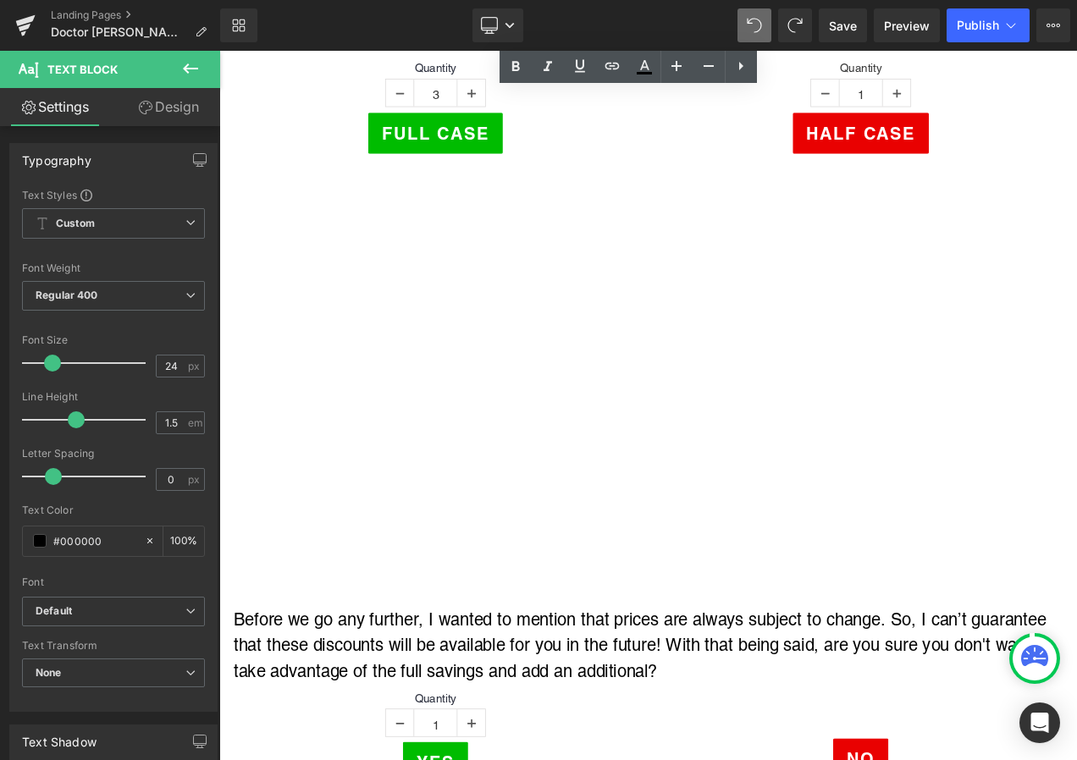
scroll to position [254, 0]
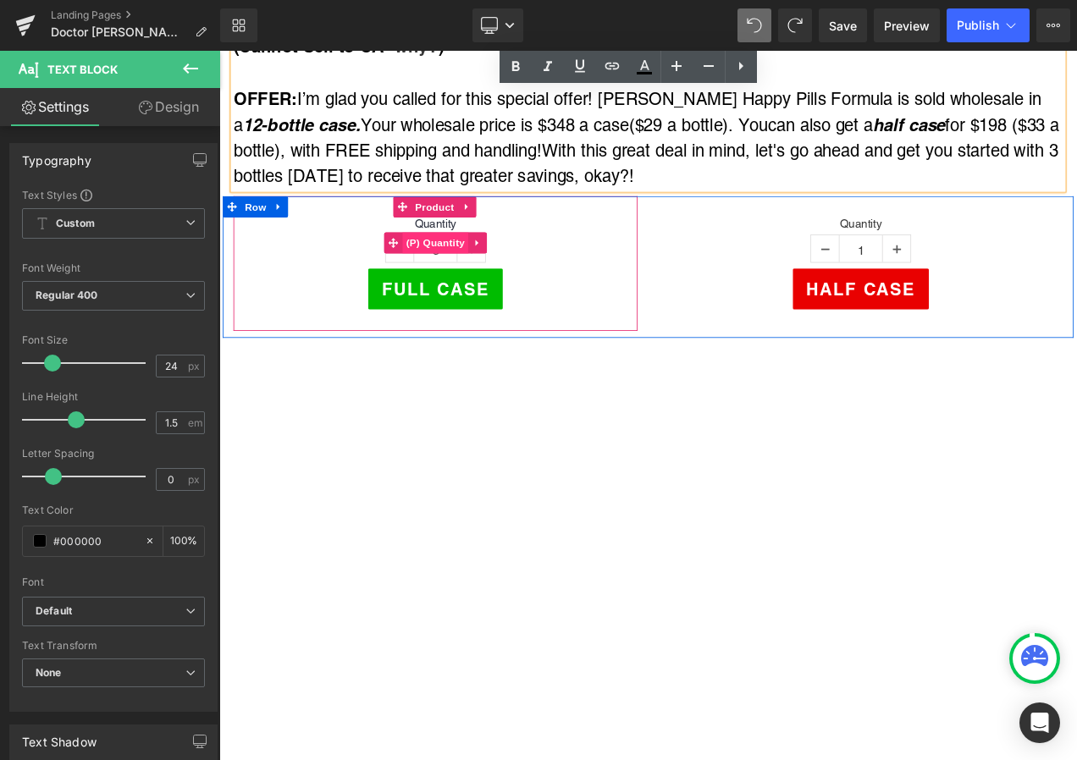
click at [471, 273] on span "(P) Quantity" at bounding box center [478, 280] width 79 height 25
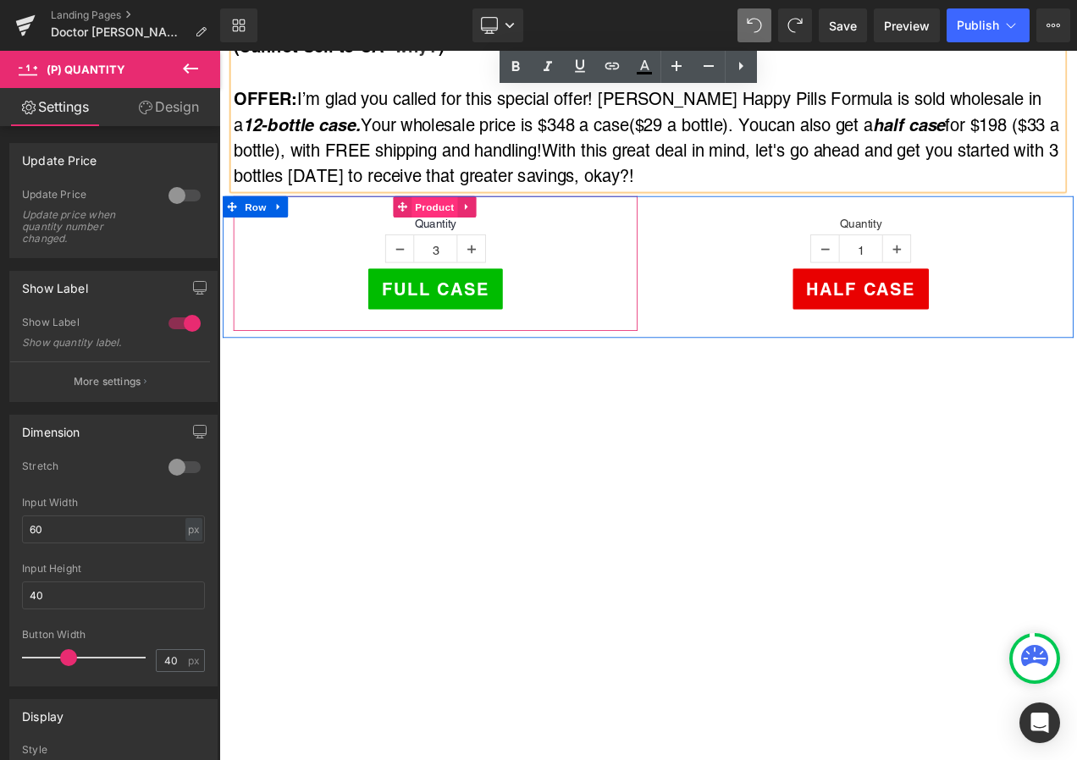
click at [481, 233] on span "Product" at bounding box center [476, 236] width 55 height 25
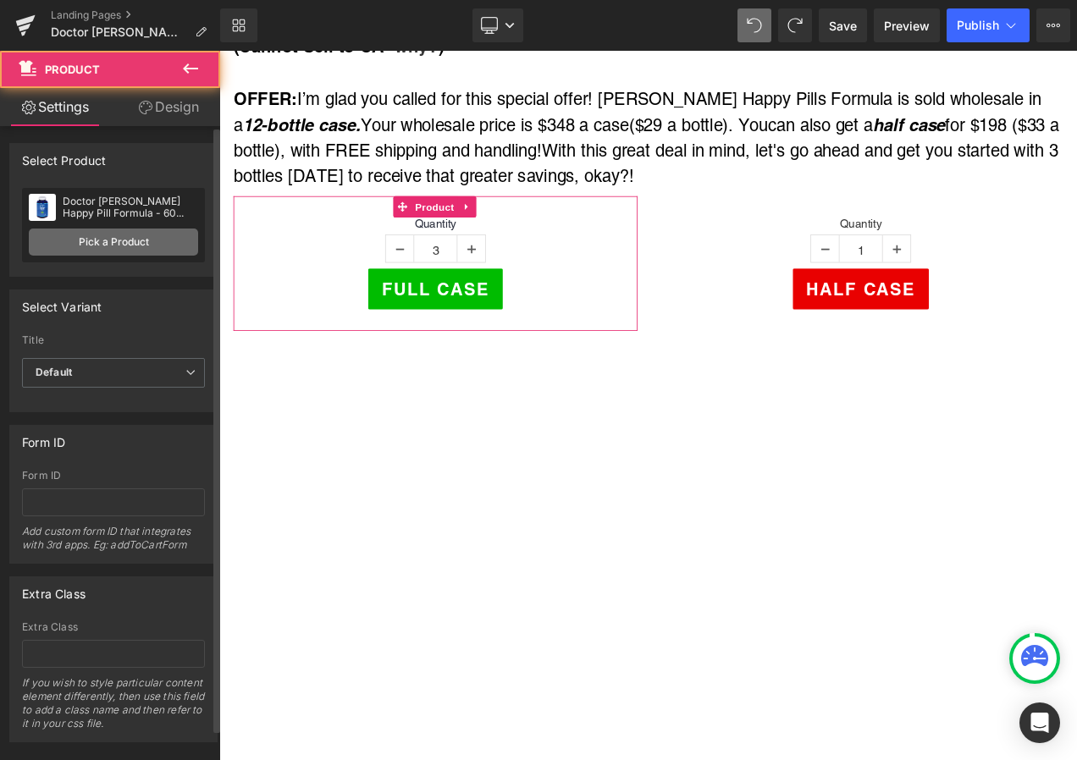
click at [135, 246] on link "Pick a Product" at bounding box center [113, 242] width 169 height 27
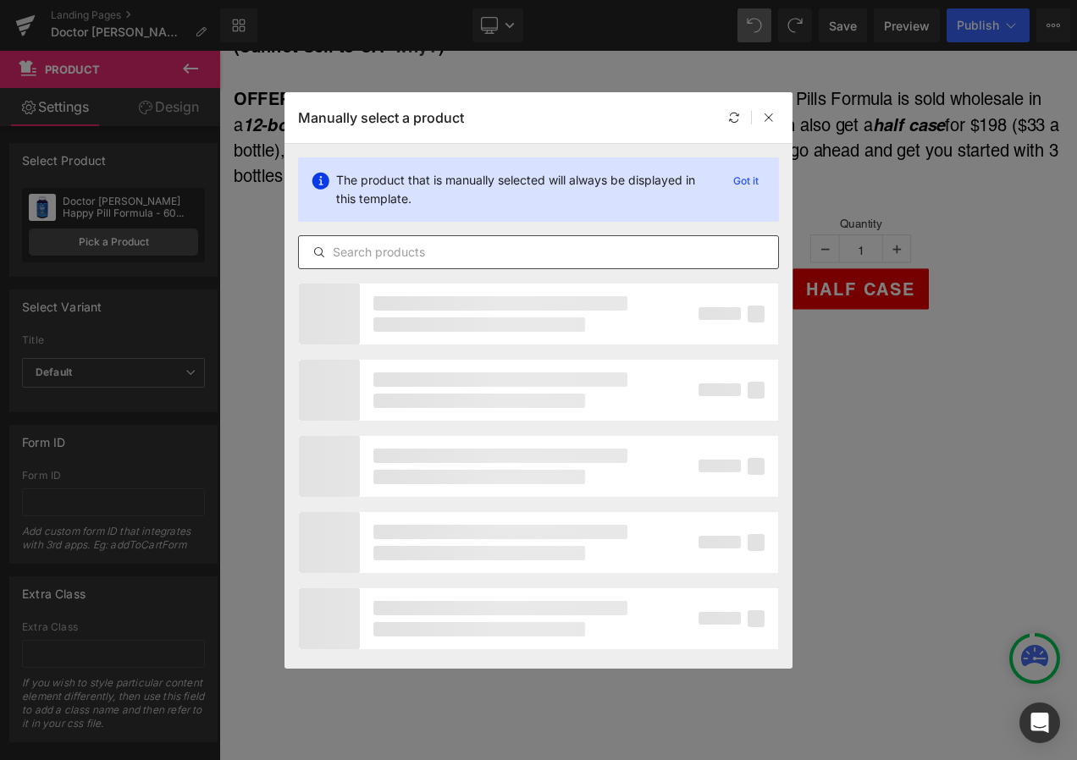
click at [409, 254] on input "text" at bounding box center [538, 252] width 479 height 20
type input "happy"
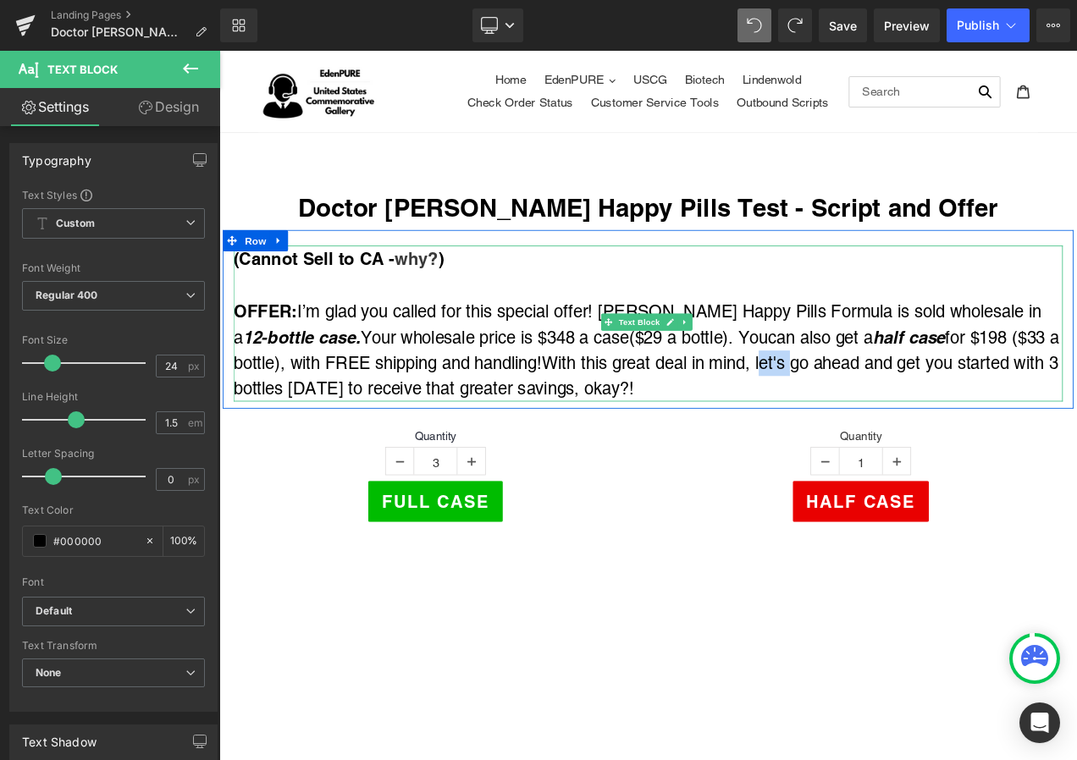
drag, startPoint x: 876, startPoint y: 418, endPoint x: 911, endPoint y: 423, distance: 35.8
click at [911, 423] on span "With this great deal in mind, let's go ahead and get you started with 3 bottles…" at bounding box center [728, 438] width 985 height 53
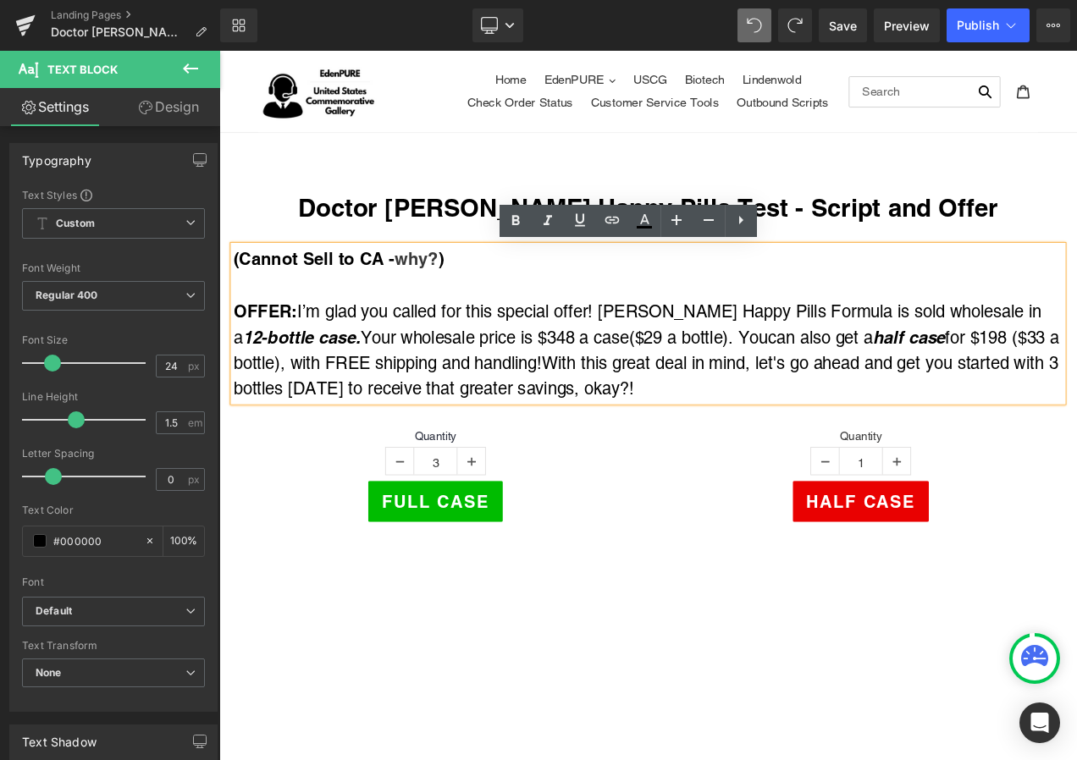
click at [863, 429] on span "With this great deal in mind, let's go ahead and get you started with 3 bottles…" at bounding box center [728, 438] width 985 height 53
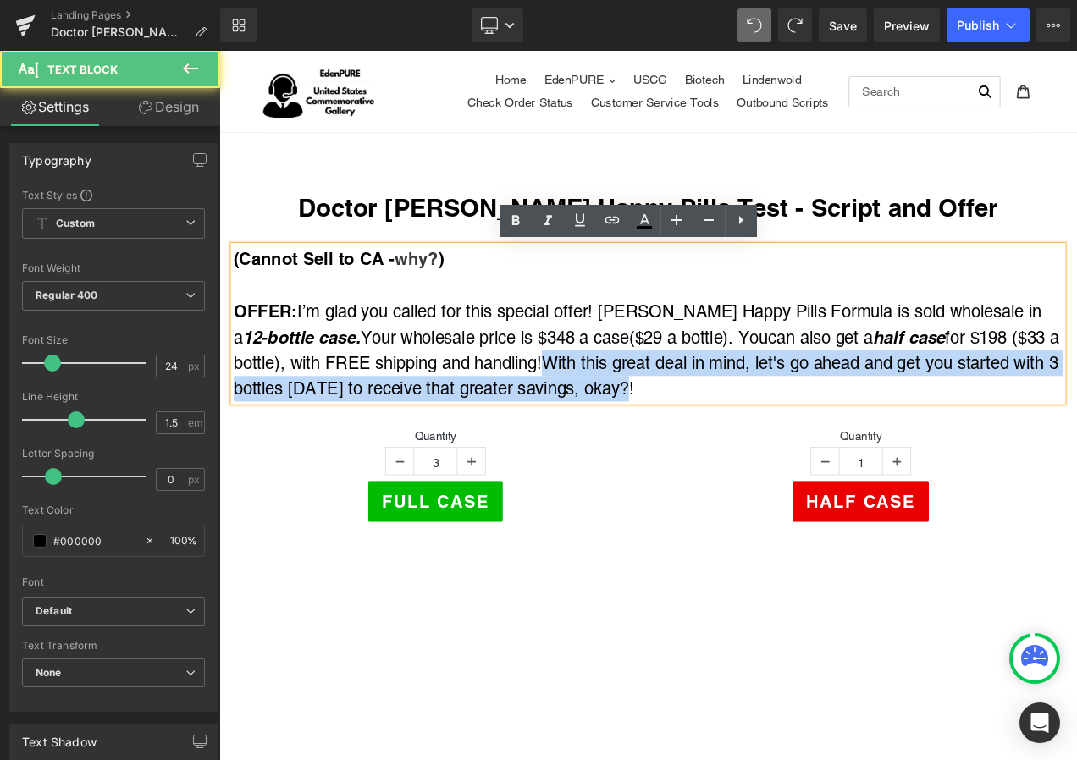
drag, startPoint x: 620, startPoint y: 417, endPoint x: 805, endPoint y: 459, distance: 190.2
click at [805, 459] on div "OFFER: I’m glad you called for this special offer! [PERSON_NAME] Happy Pills Fo…" at bounding box center [731, 408] width 991 height 124
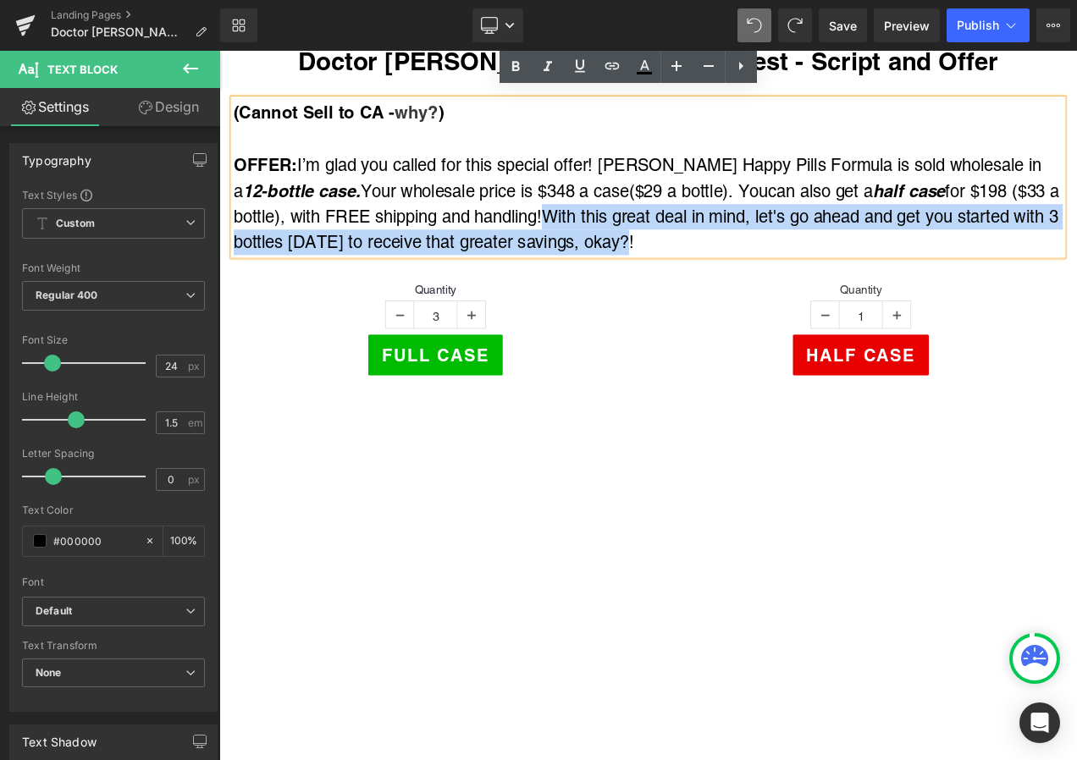
scroll to position [85, 0]
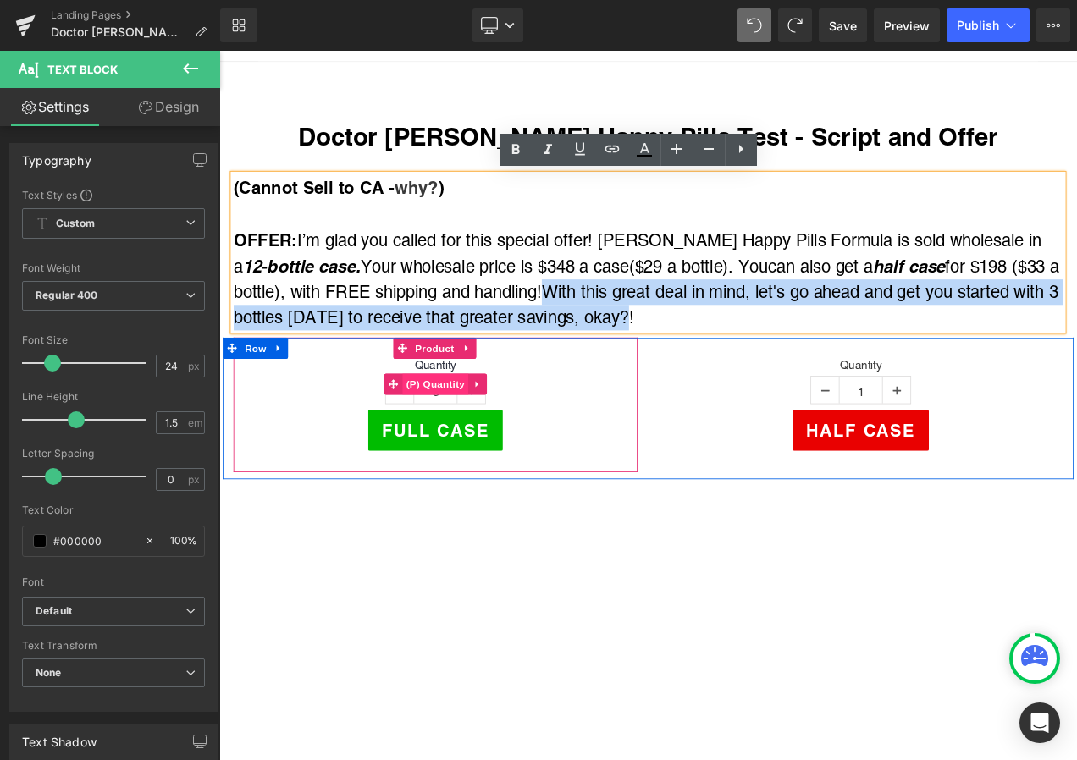
click at [467, 441] on span "(P) Quantity" at bounding box center [478, 449] width 79 height 25
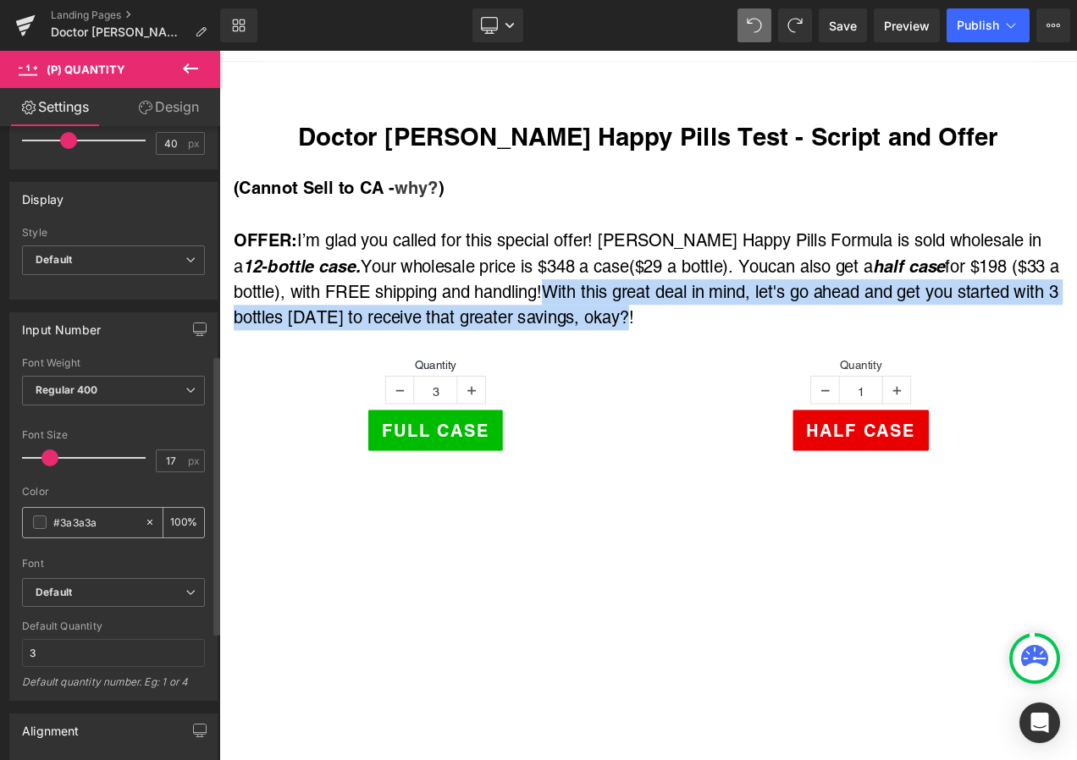
scroll to position [762, 0]
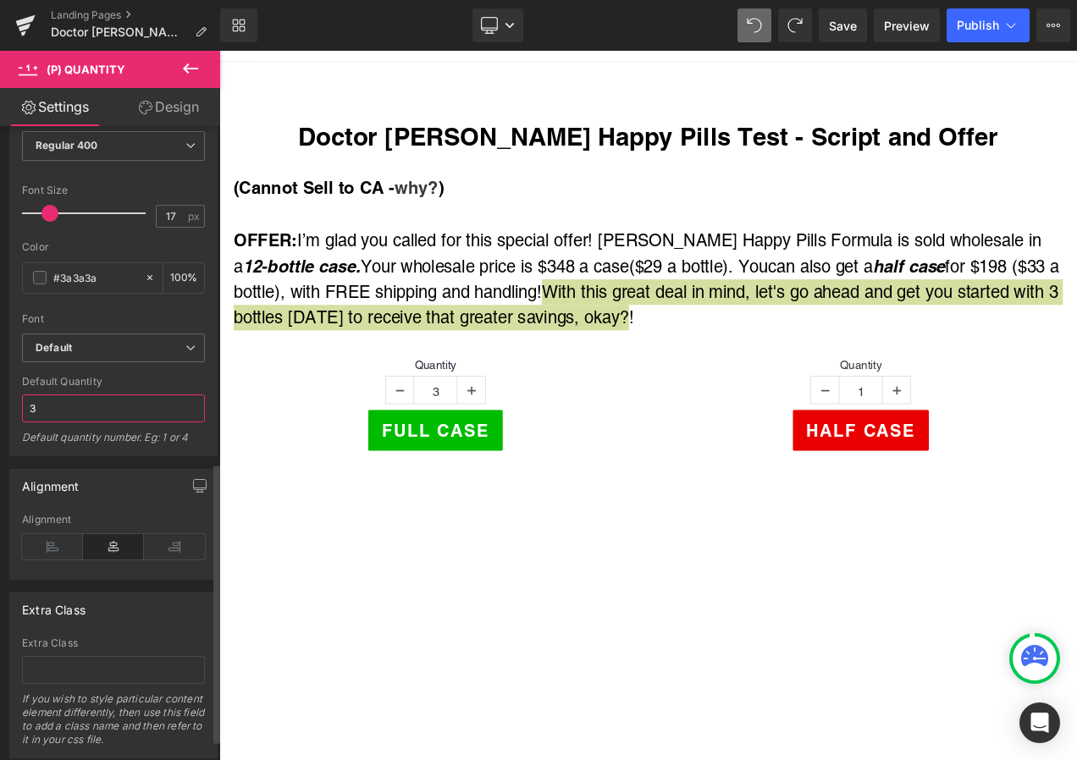
drag, startPoint x: 34, startPoint y: 405, endPoint x: 6, endPoint y: 399, distance: 28.6
click at [6, 399] on div "Input Number Thin 100 Semi Thin 200 Light 300 Regular 400 Medium 500 Semi Bold …" at bounding box center [114, 256] width 228 height 402
type input "1"
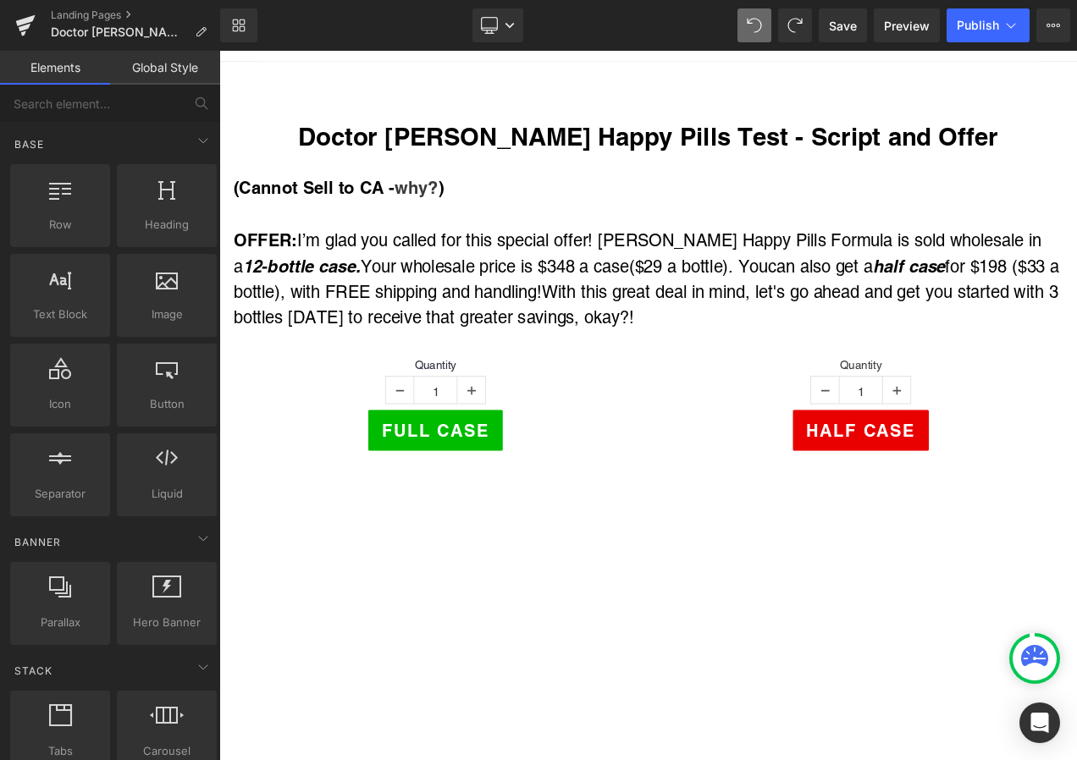
click at [845, 26] on span "Save" at bounding box center [843, 26] width 28 height 18
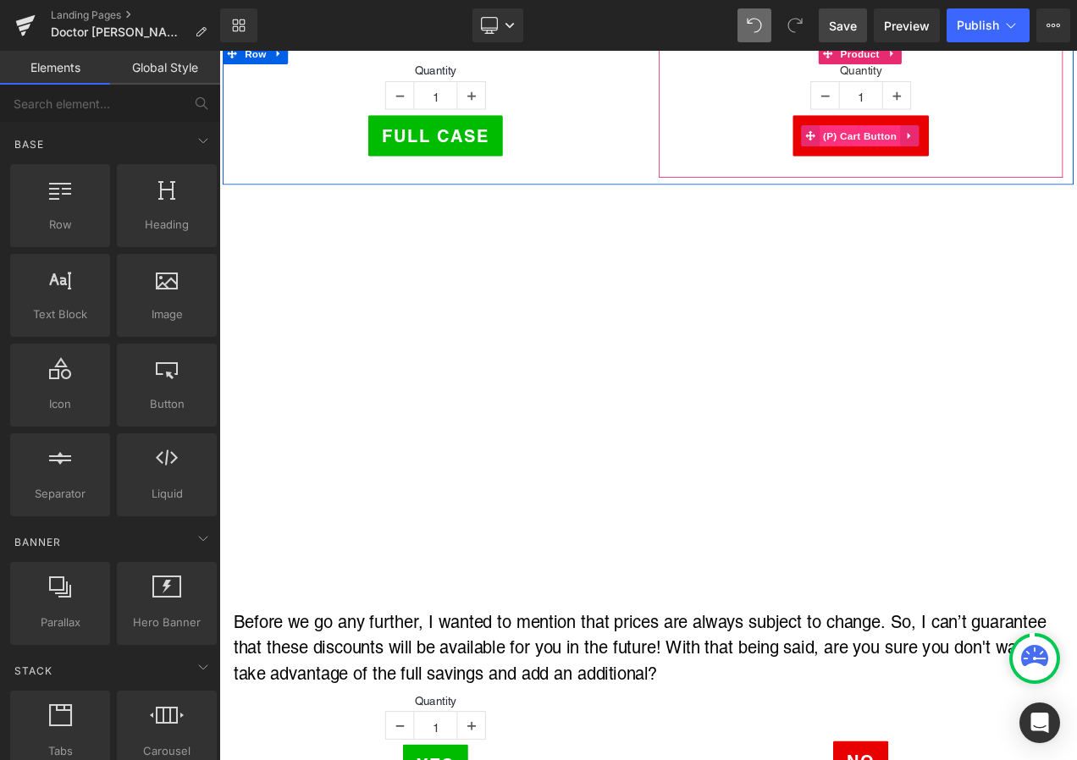
scroll to position [508, 0]
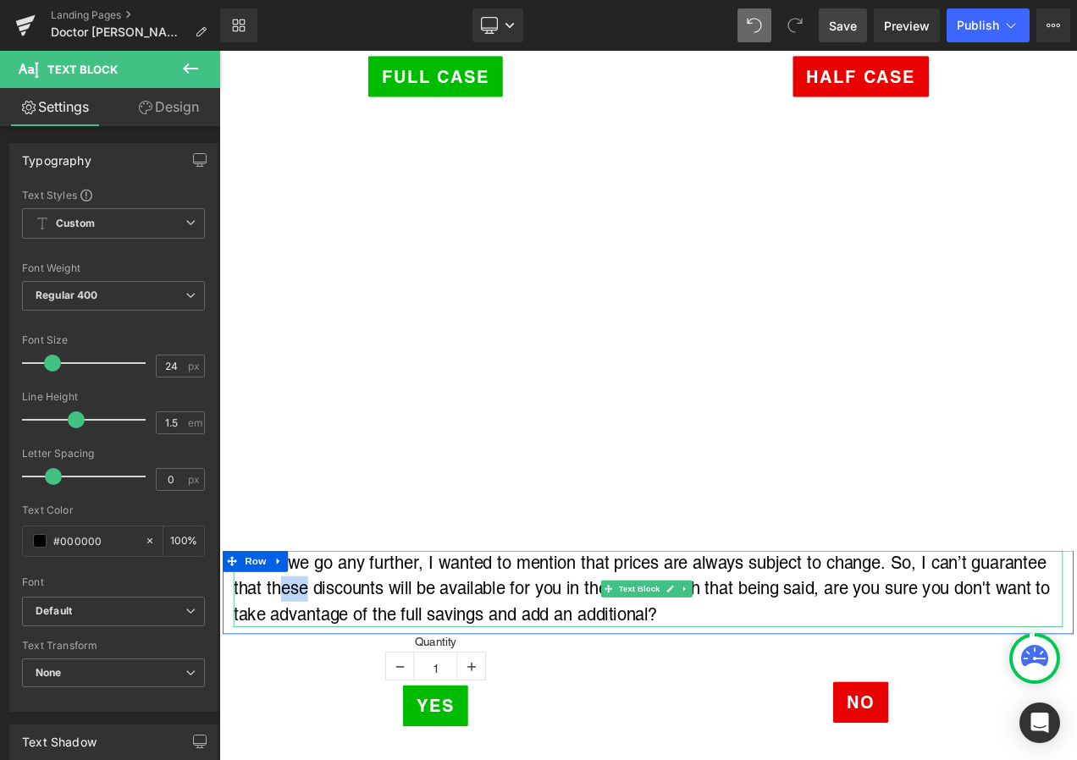
drag, startPoint x: 292, startPoint y: 694, endPoint x: 320, endPoint y: 688, distance: 28.6
click at [320, 689] on div "Before we go any further, I wanted to mention that prices are always subject to…" at bounding box center [731, 693] width 991 height 91
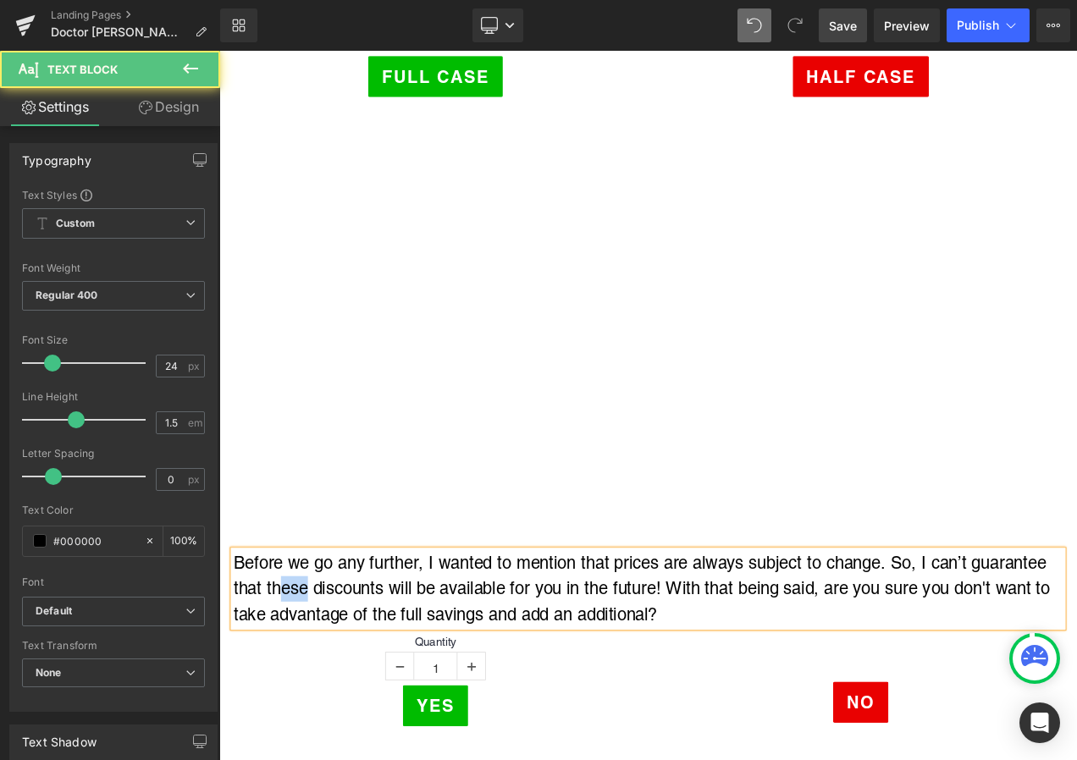
click at [320, 688] on div "Before we go any further, I wanted to mention that prices are always subject to…" at bounding box center [731, 693] width 991 height 91
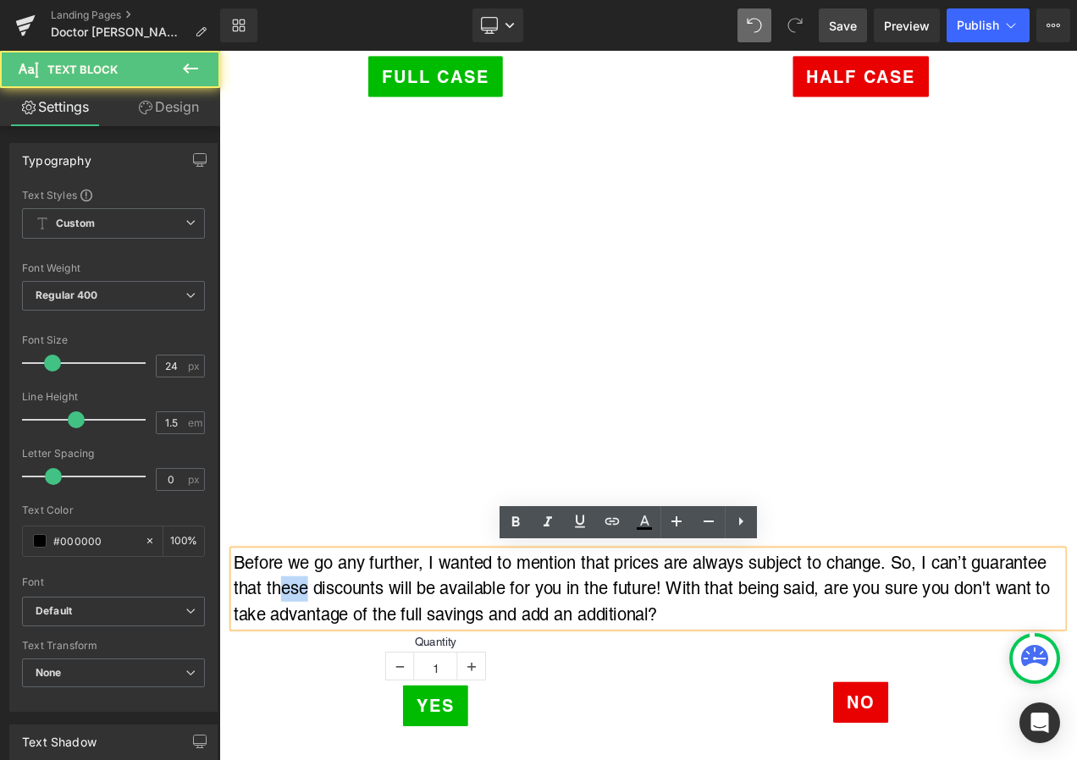
drag, startPoint x: 292, startPoint y: 688, endPoint x: 318, endPoint y: 694, distance: 27.1
click at [318, 694] on div "Before we go any further, I wanted to mention that prices are always subject to…" at bounding box center [731, 693] width 991 height 91
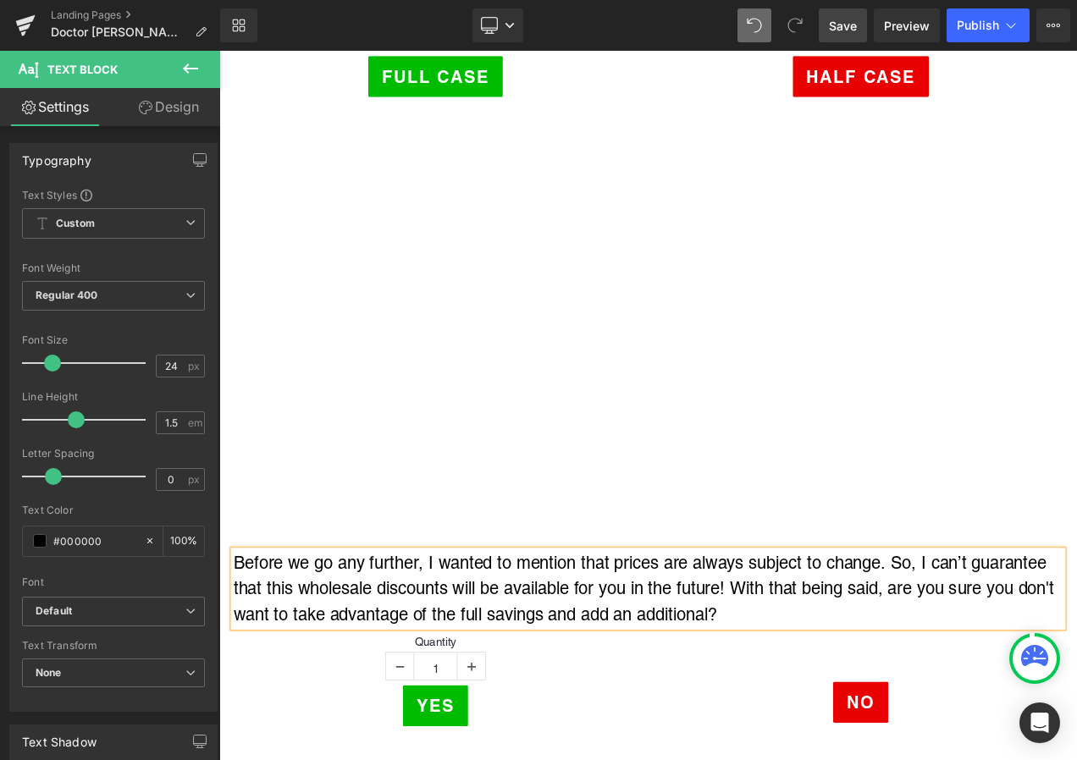
click at [832, 23] on span "Save" at bounding box center [843, 26] width 28 height 18
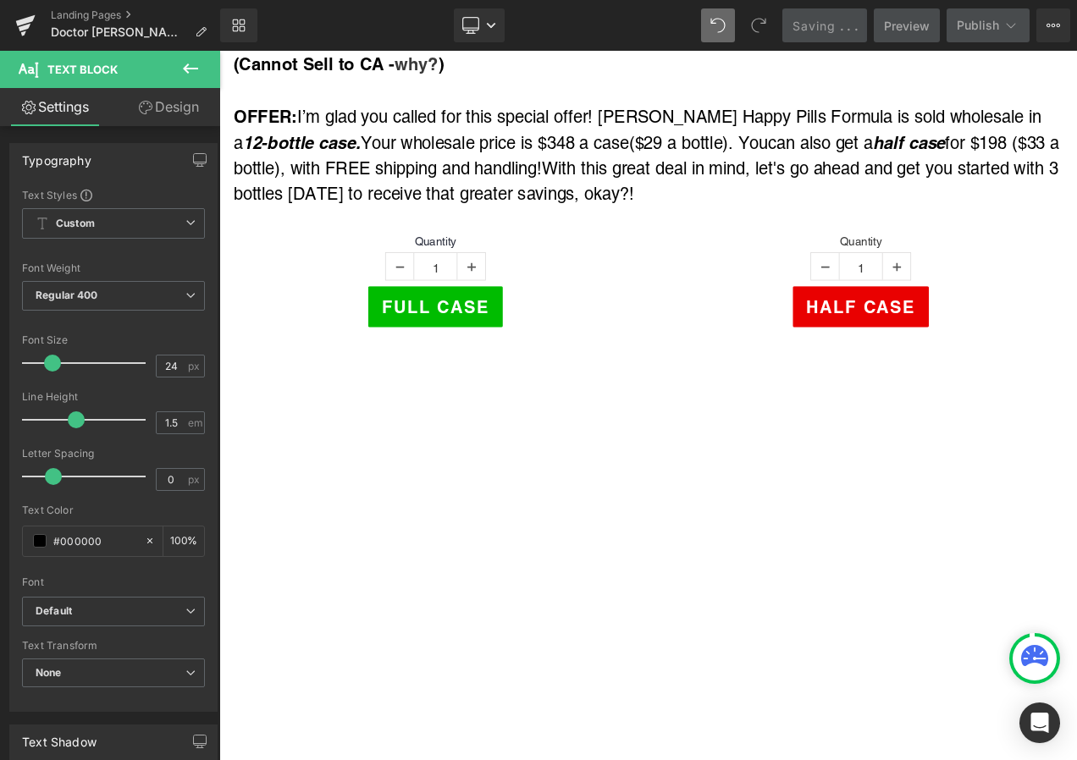
scroll to position [85, 0]
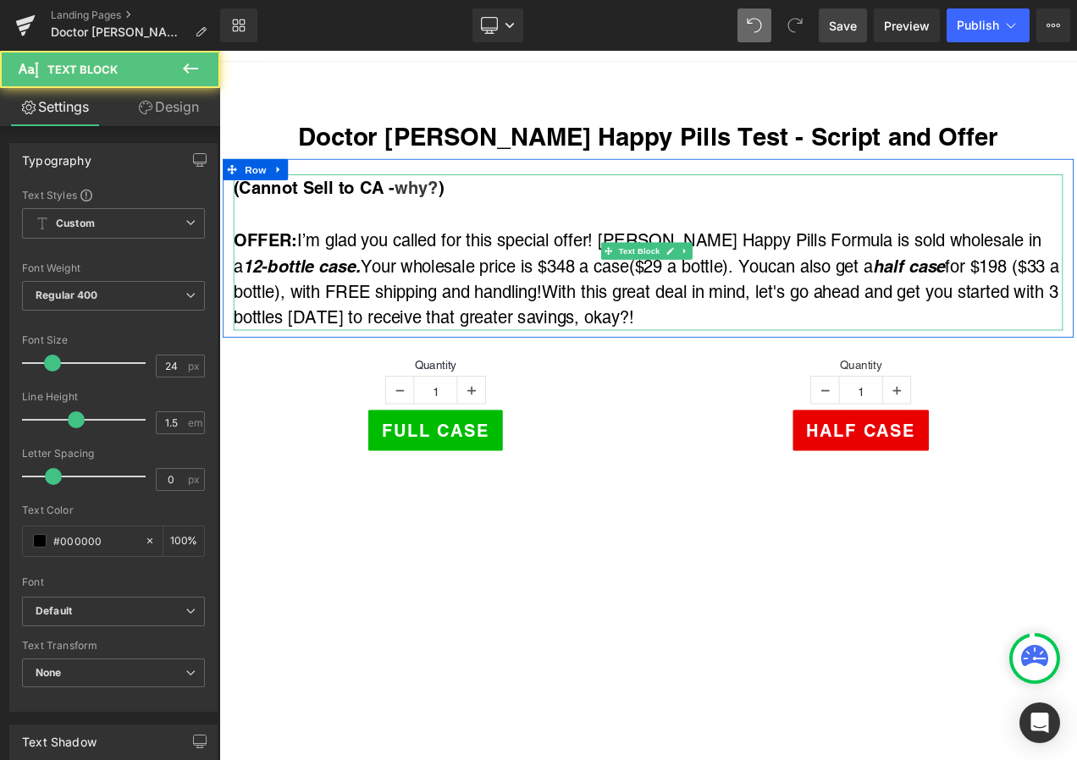
click at [275, 362] on span "With this great deal in mind, let's go ahead and get you started with 3 bottles…" at bounding box center [728, 354] width 985 height 53
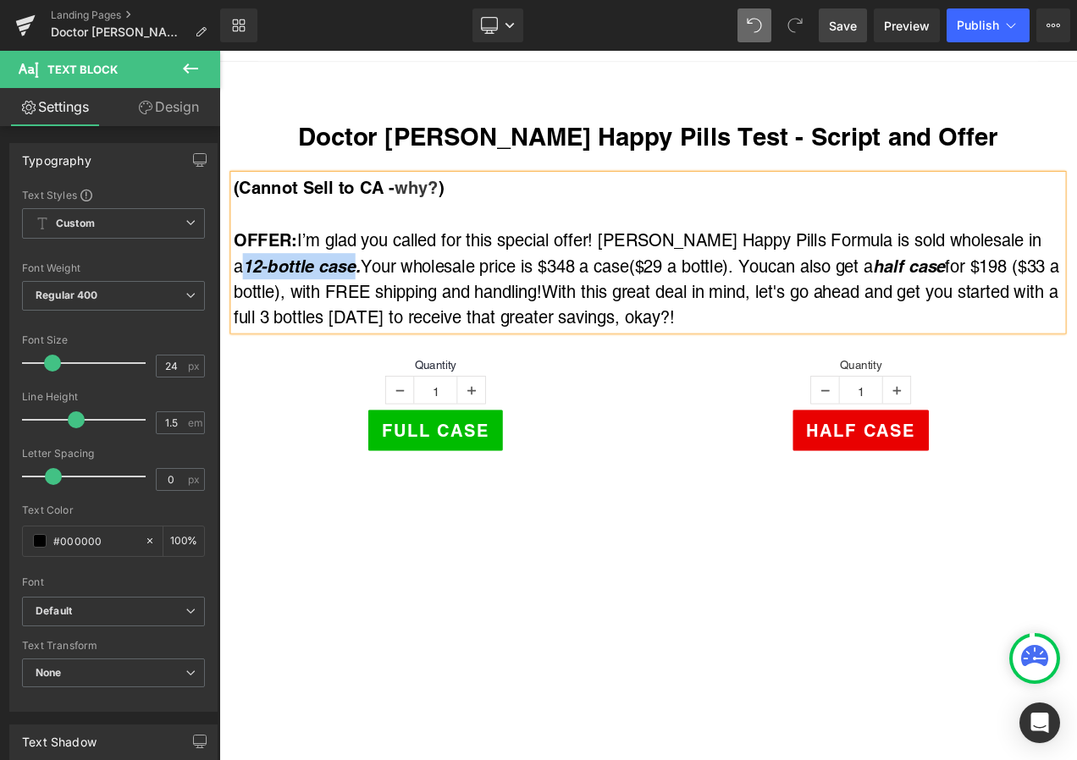
drag, startPoint x: 1173, startPoint y: 273, endPoint x: 337, endPoint y: 307, distance: 836.4
click at [337, 307] on icon "12-bottle case." at bounding box center [317, 308] width 141 height 24
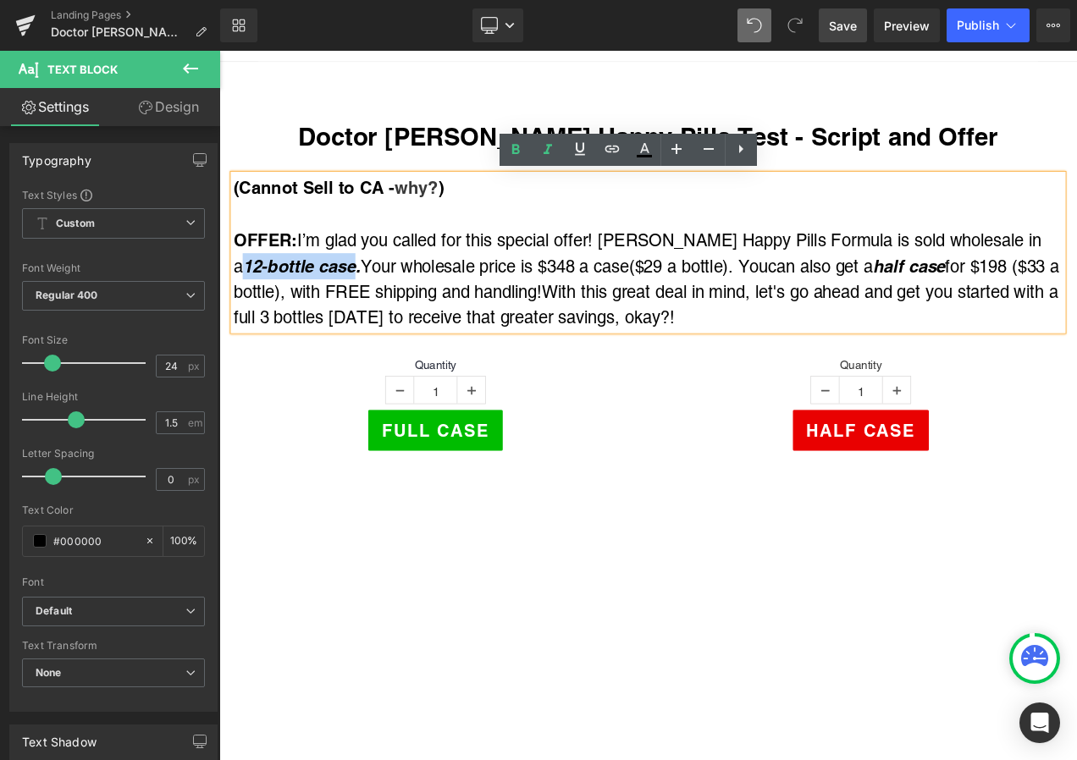
copy icon "12-bottle case"
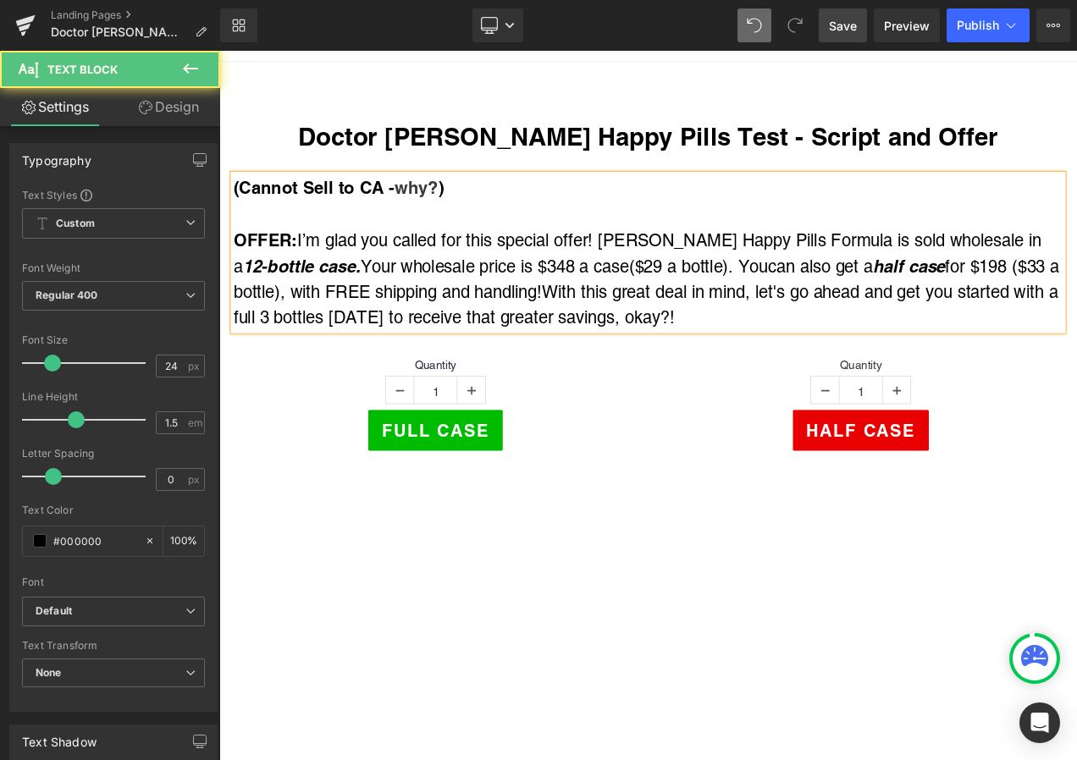
click at [319, 368] on span "With this great deal in mind, let's go ahead and get you started with a full 3 …" at bounding box center [728, 354] width 985 height 53
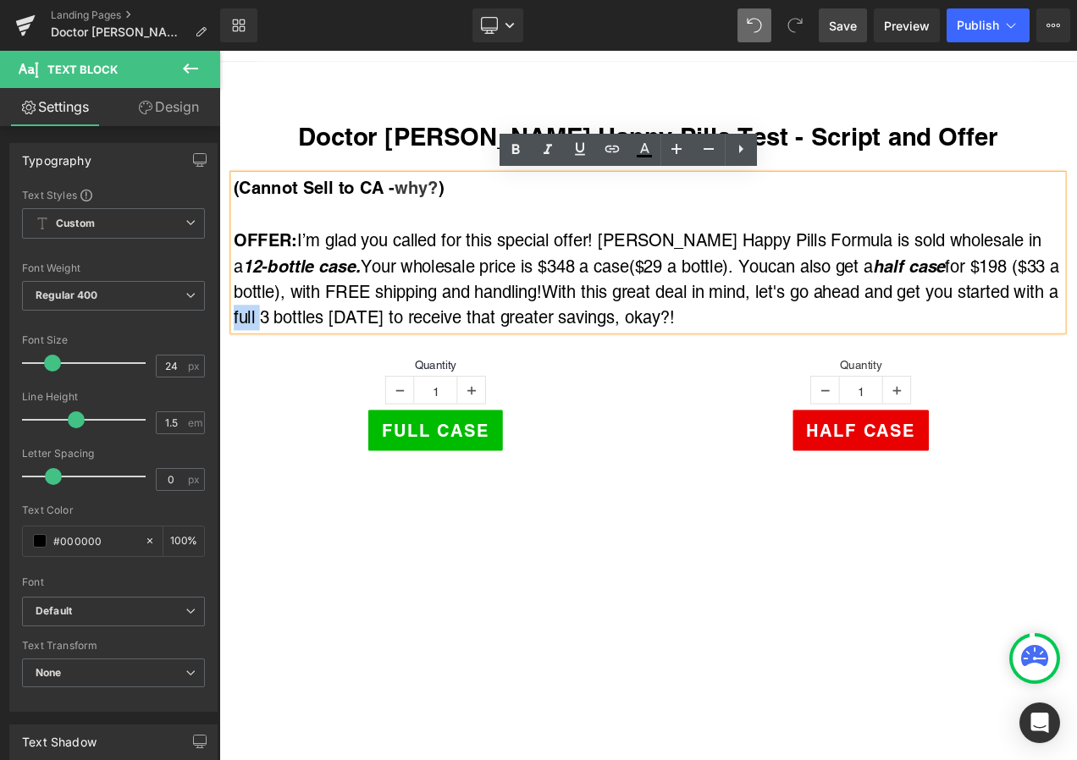
drag, startPoint x: 290, startPoint y: 363, endPoint x: 324, endPoint y: 367, distance: 34.0
click at [324, 367] on span "With this great deal in mind, let's go ahead and get you started with a full 3 …" at bounding box center [728, 354] width 985 height 53
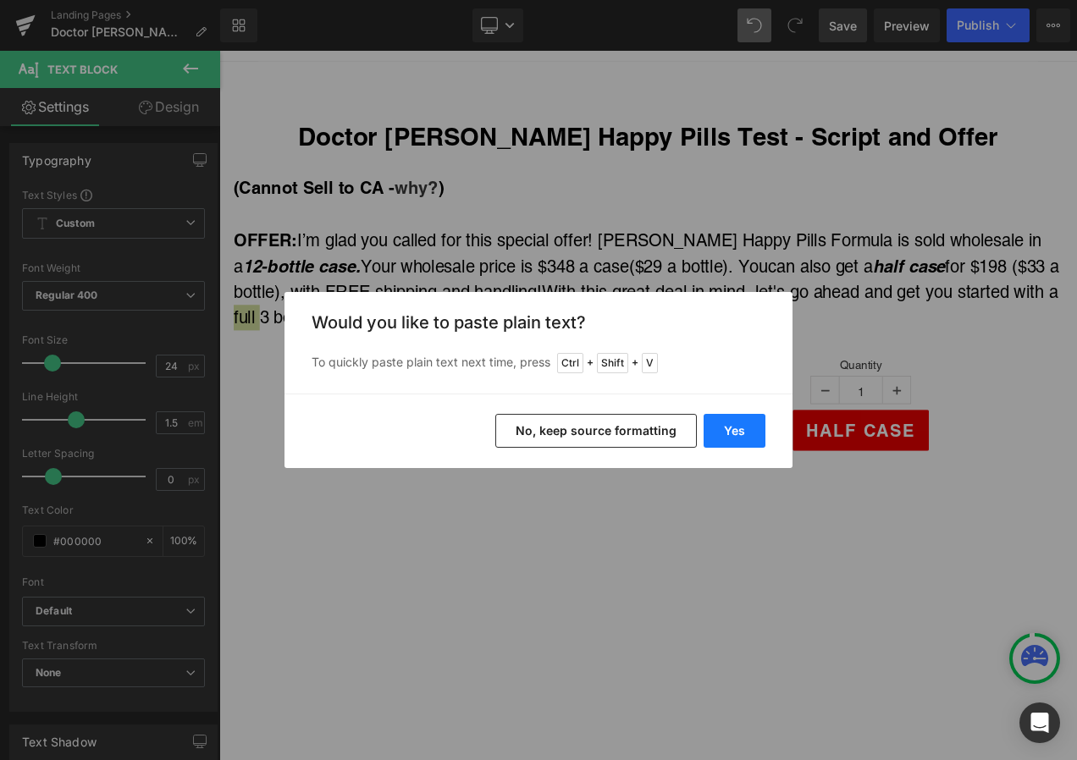
click at [737, 428] on button "Yes" at bounding box center [735, 431] width 62 height 34
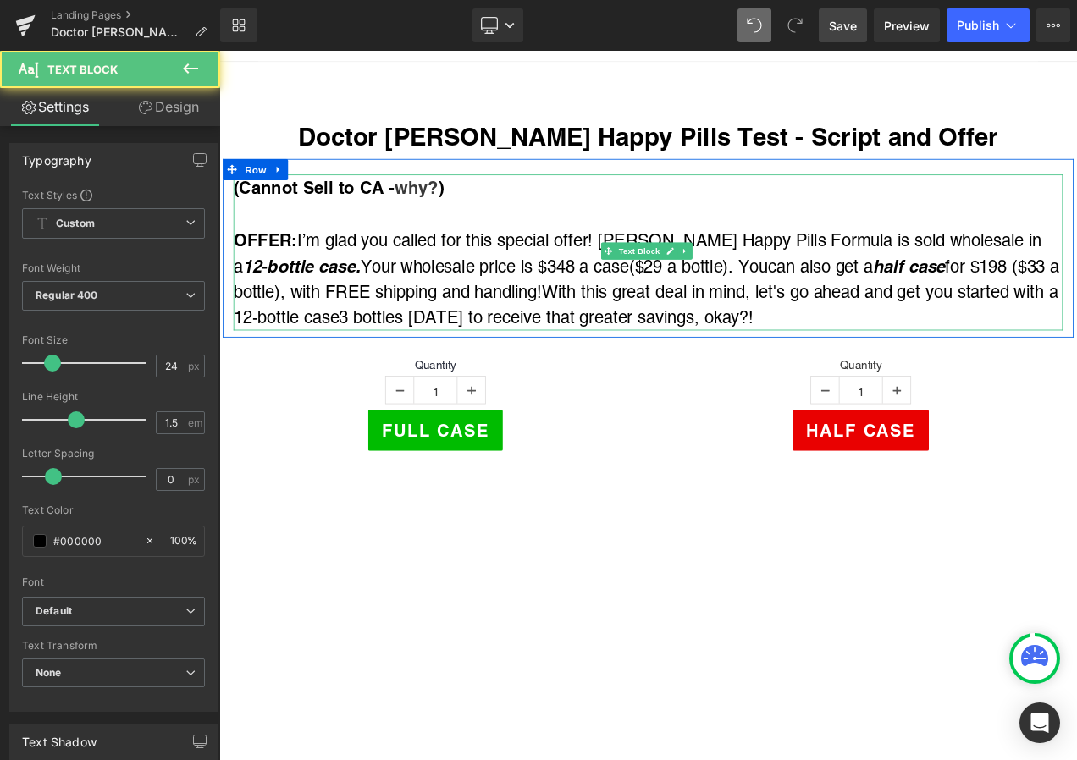
click at [423, 370] on span "With this great deal in mind, let's go ahead and get you started with a 12-bott…" at bounding box center [728, 354] width 985 height 53
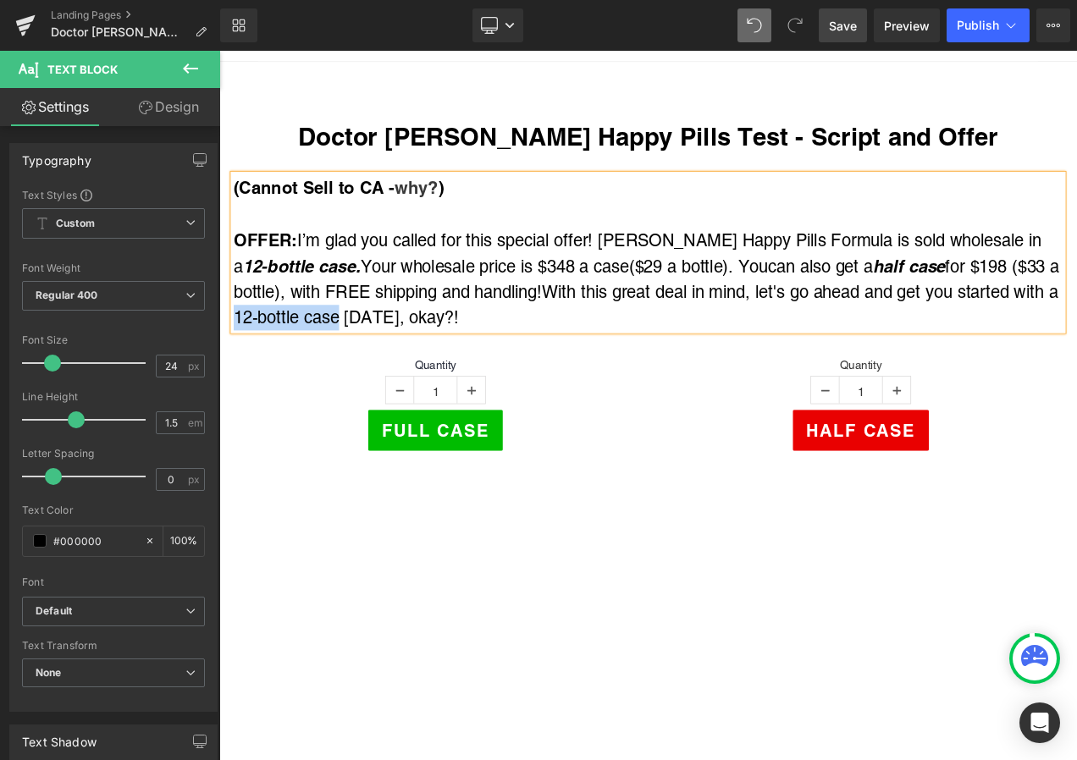
drag, startPoint x: 295, startPoint y: 363, endPoint x: 415, endPoint y: 361, distance: 120.3
click at [415, 361] on span "With this great deal in mind, let's go ahead and get you started with a 12-bott…" at bounding box center [728, 354] width 985 height 53
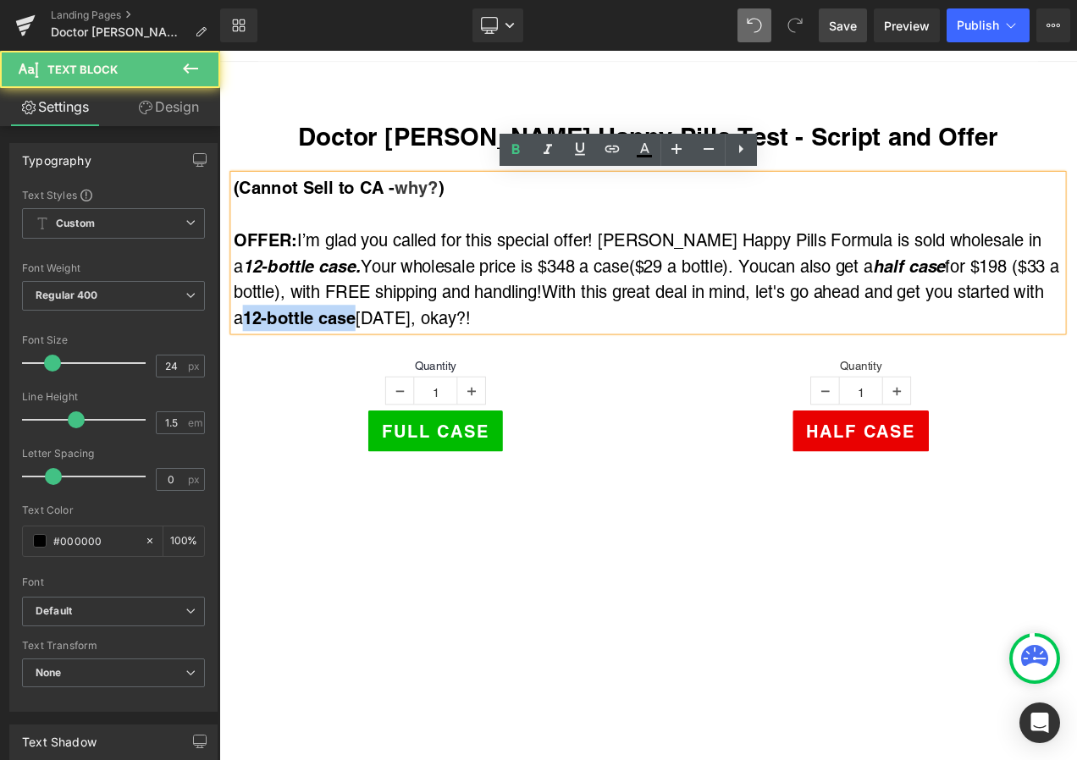
drag, startPoint x: 295, startPoint y: 363, endPoint x: 421, endPoint y: 364, distance: 126.2
click at [382, 364] on strong "12-bottle case" at bounding box center [314, 370] width 135 height 24
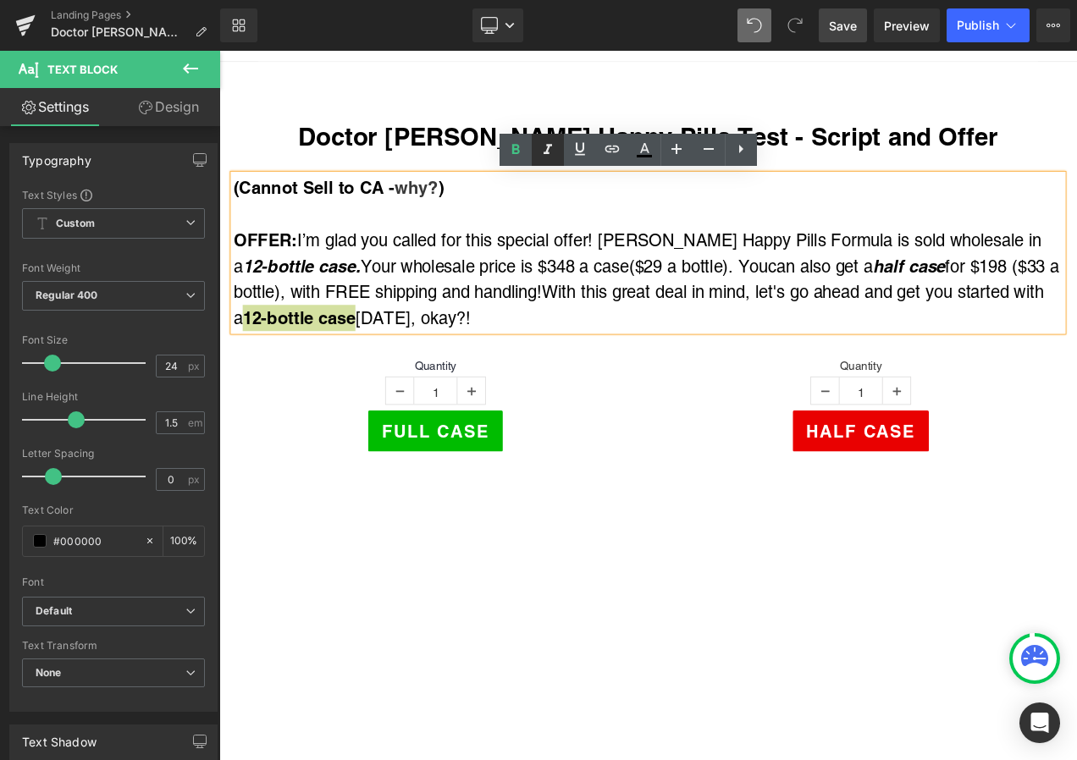
drag, startPoint x: 544, startPoint y: 153, endPoint x: 553, endPoint y: 152, distance: 8.6
click at [544, 153] on icon at bounding box center [548, 150] width 8 height 10
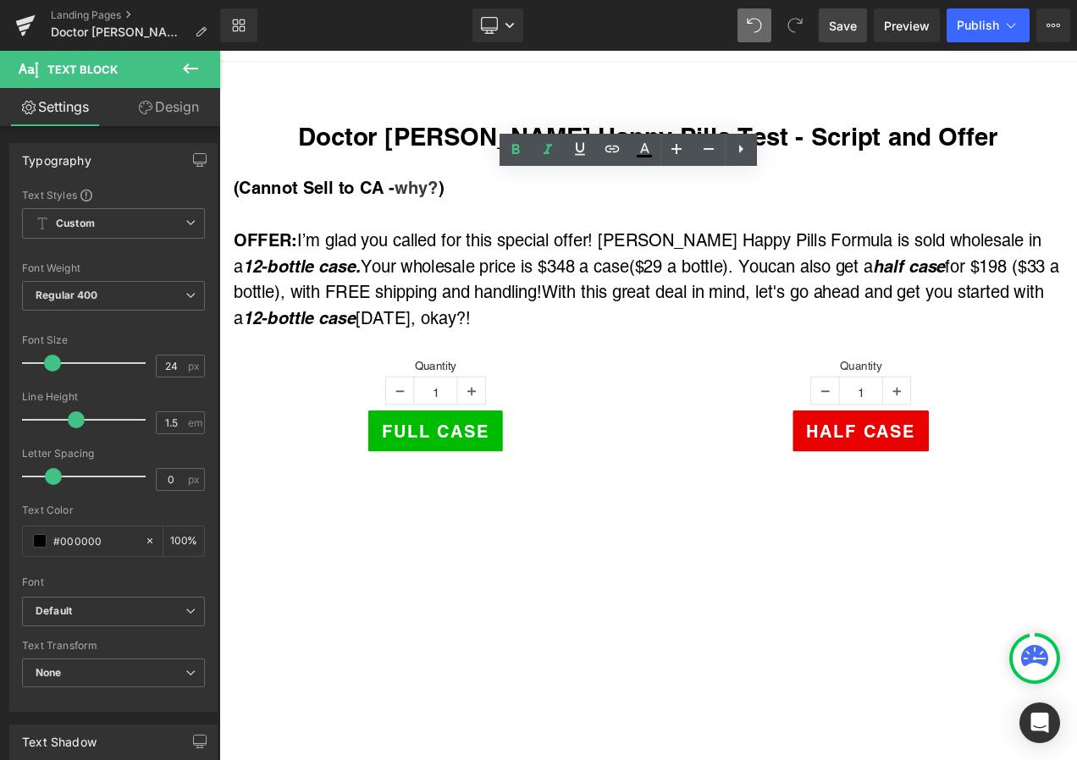
click at [847, 25] on span "Save" at bounding box center [843, 26] width 28 height 18
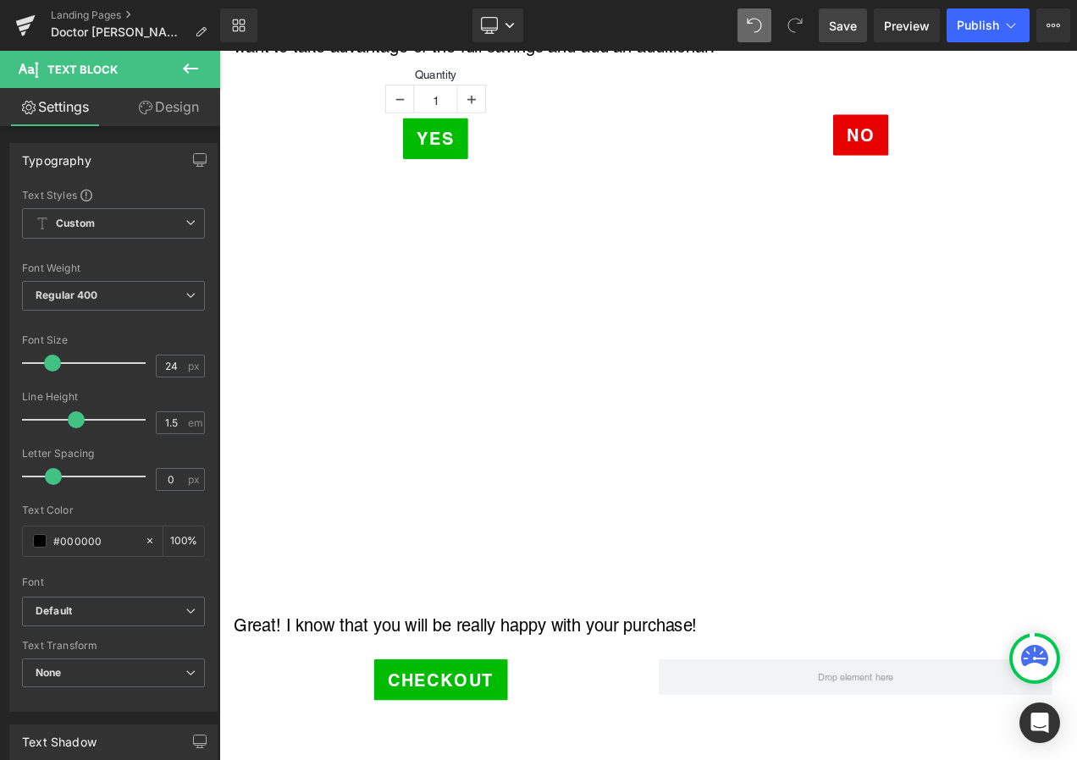
scroll to position [1355, 0]
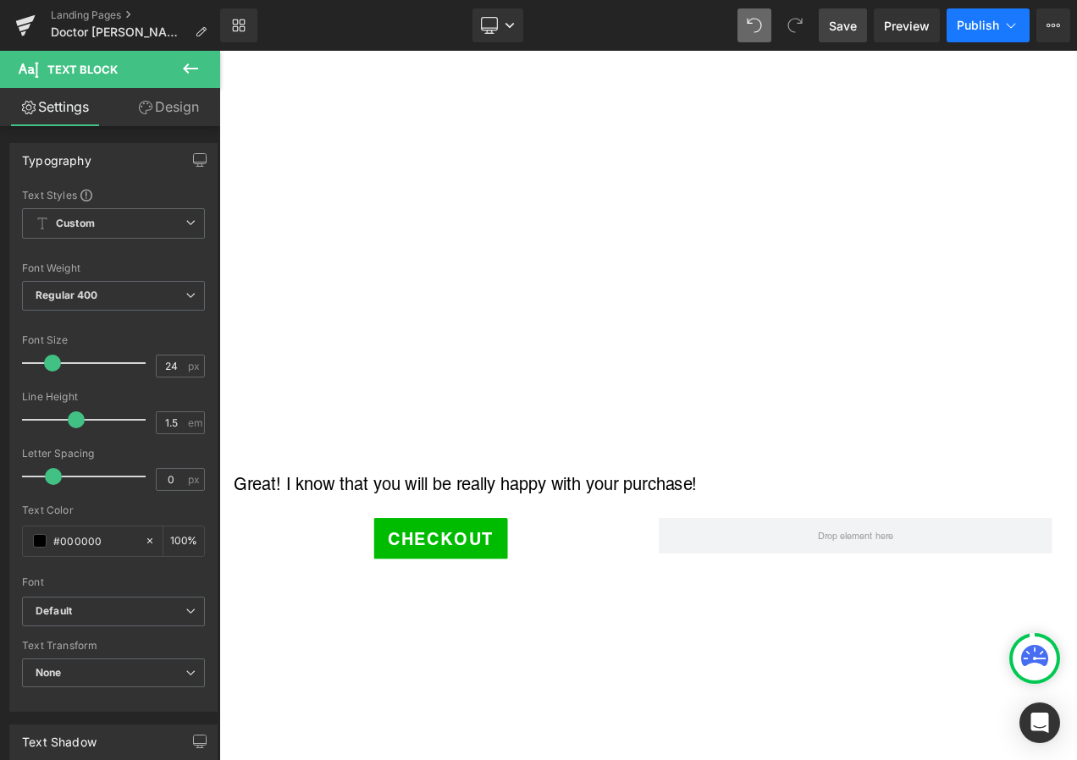
click at [977, 27] on span "Publish" at bounding box center [978, 26] width 42 height 14
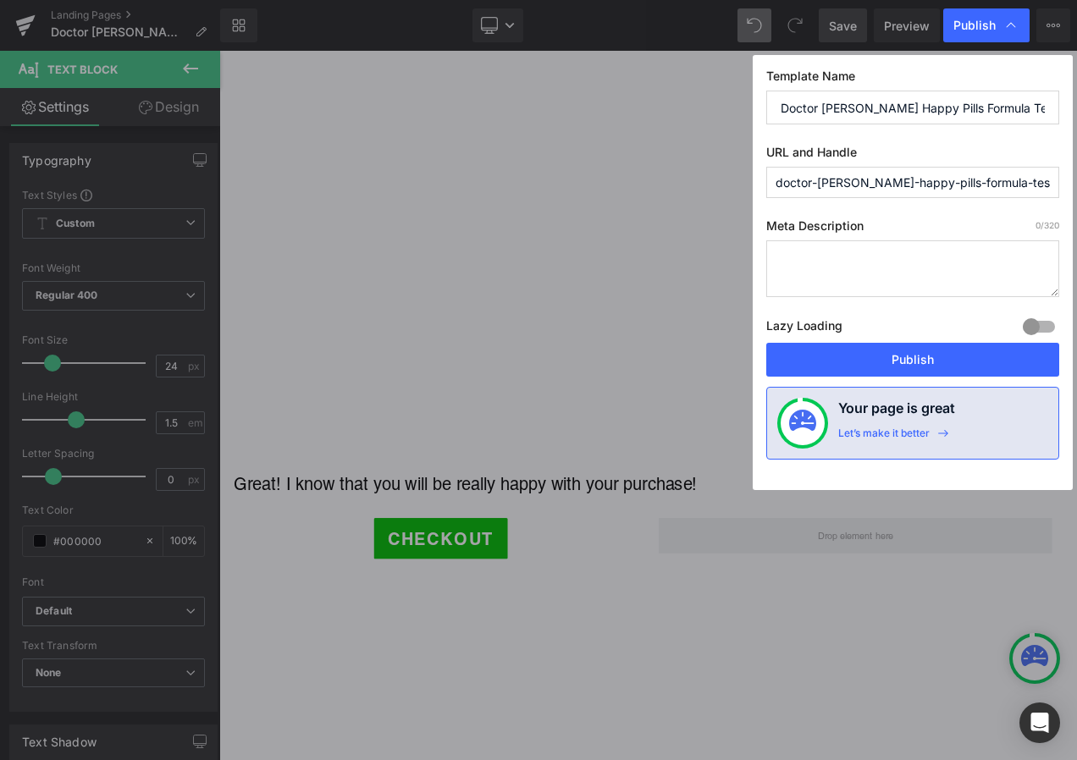
drag, startPoint x: 1016, startPoint y: 177, endPoint x: 754, endPoint y: 176, distance: 261.6
click at [754, 176] on div "Template Name Doctor [PERSON_NAME] Happy Pills Formula Test URL and Handle doct…" at bounding box center [913, 272] width 320 height 435
click at [931, 360] on button "Publish" at bounding box center [912, 360] width 293 height 34
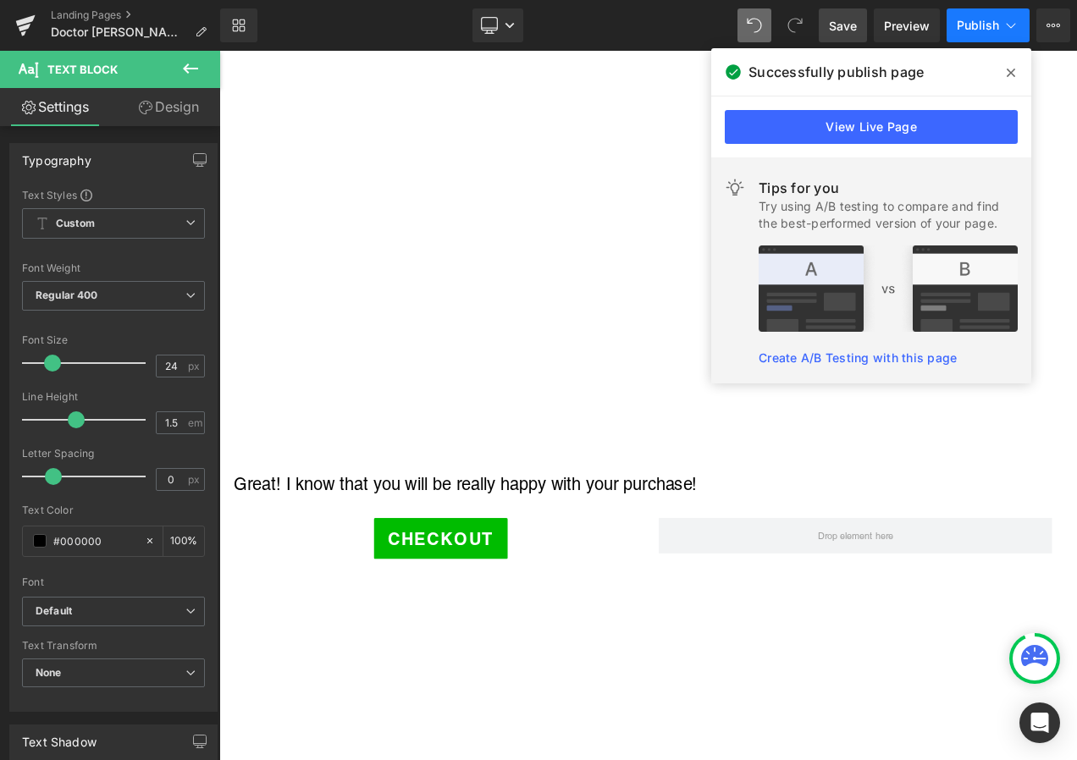
click at [1002, 18] on button "Publish" at bounding box center [988, 25] width 83 height 34
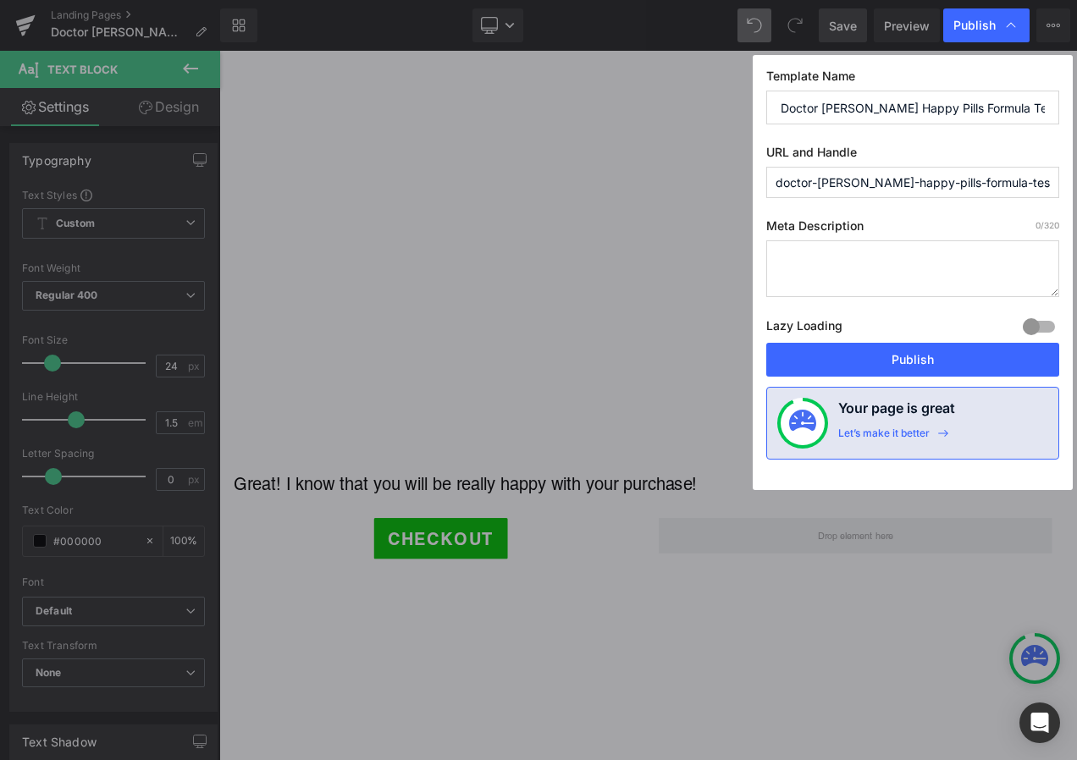
drag, startPoint x: 1018, startPoint y: 183, endPoint x: 760, endPoint y: 181, distance: 258.3
click at [760, 181] on div "Template Name Doctor [PERSON_NAME] Happy Pills Formula Test URL and Handle doct…" at bounding box center [913, 272] width 320 height 435
